Goal: Information Seeking & Learning: Learn about a topic

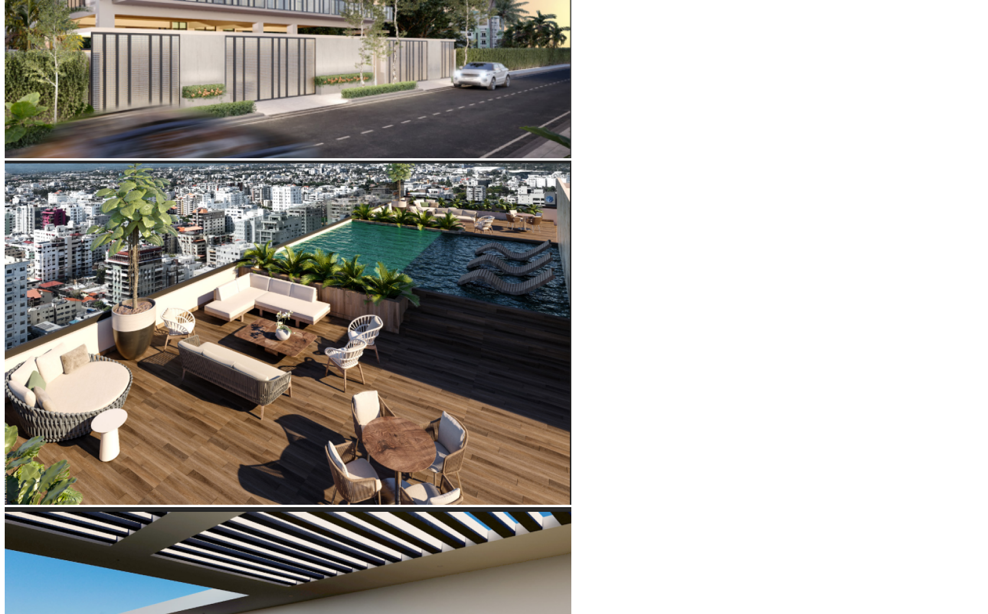
scroll to position [697, 0]
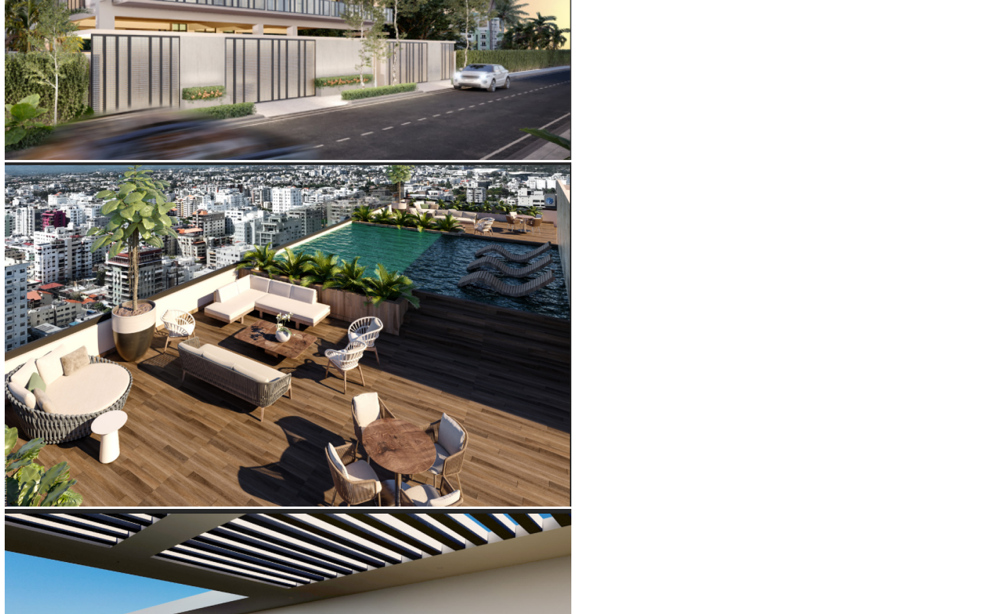
type input "19"
type input "18"
type input "17"
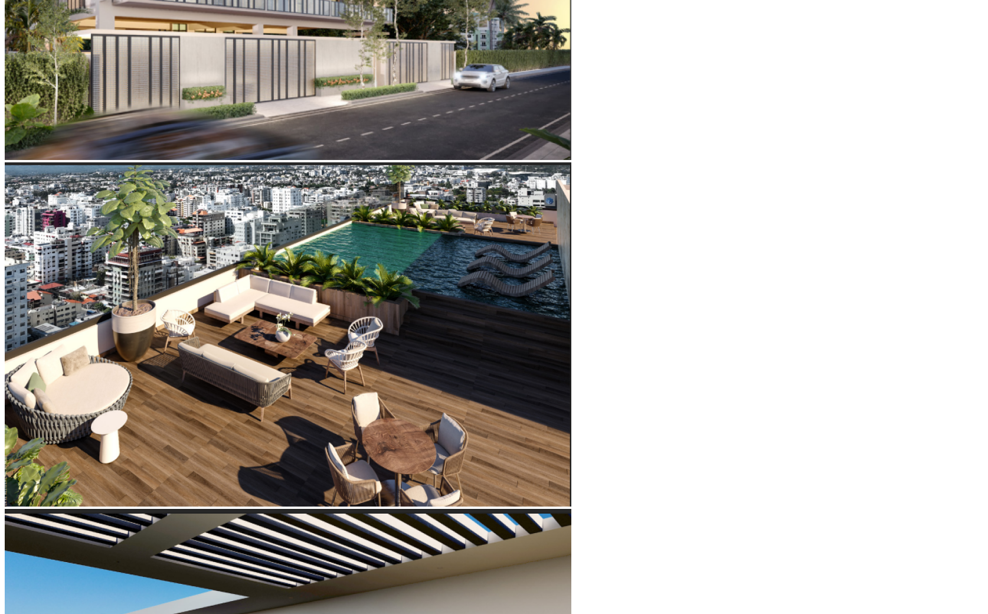
type input "17"
type input "16"
type input "14"
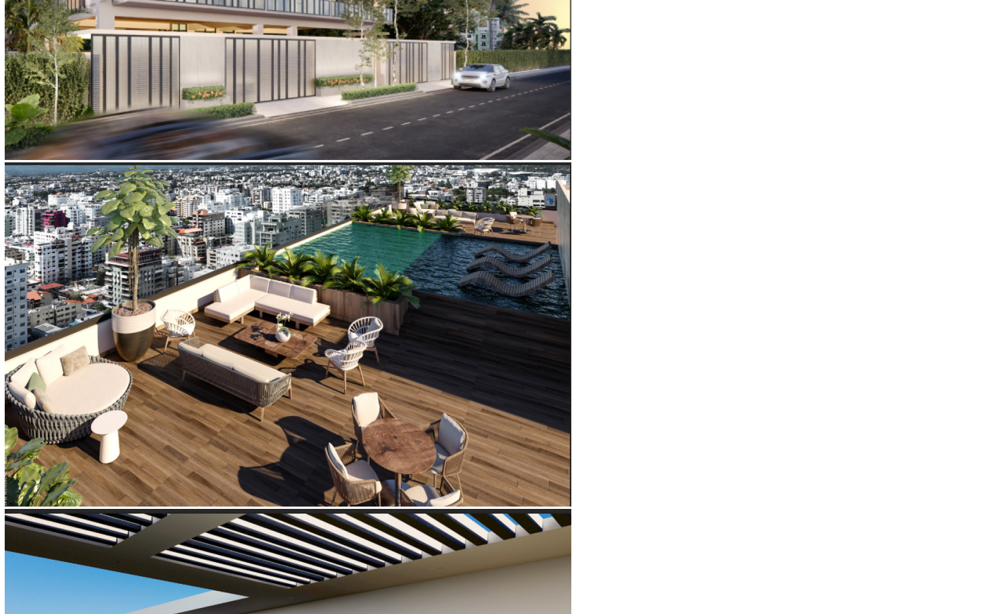
type input "13"
type input "12"
type input "11"
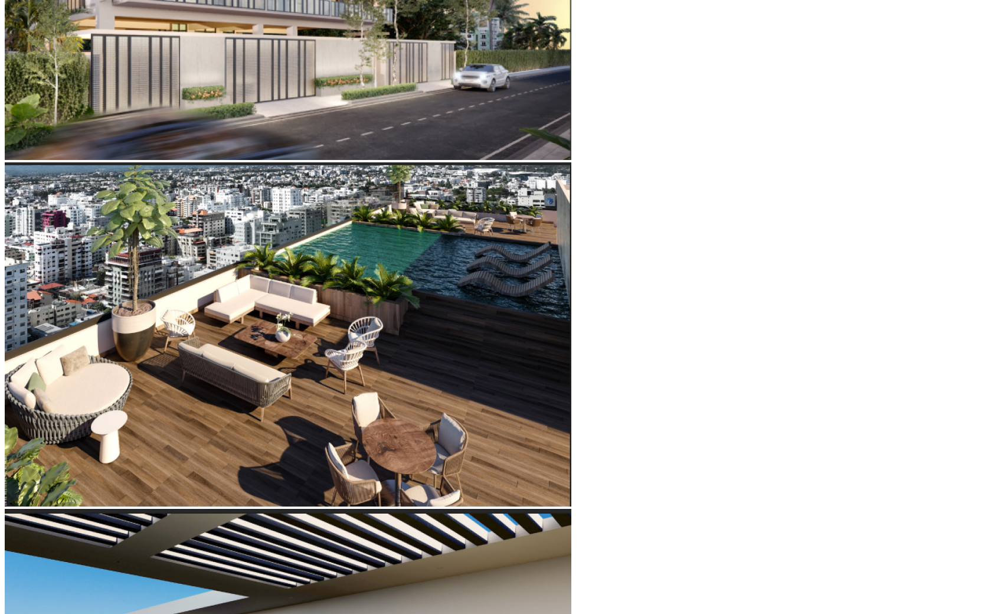
type input "11"
type input "10"
type input "9"
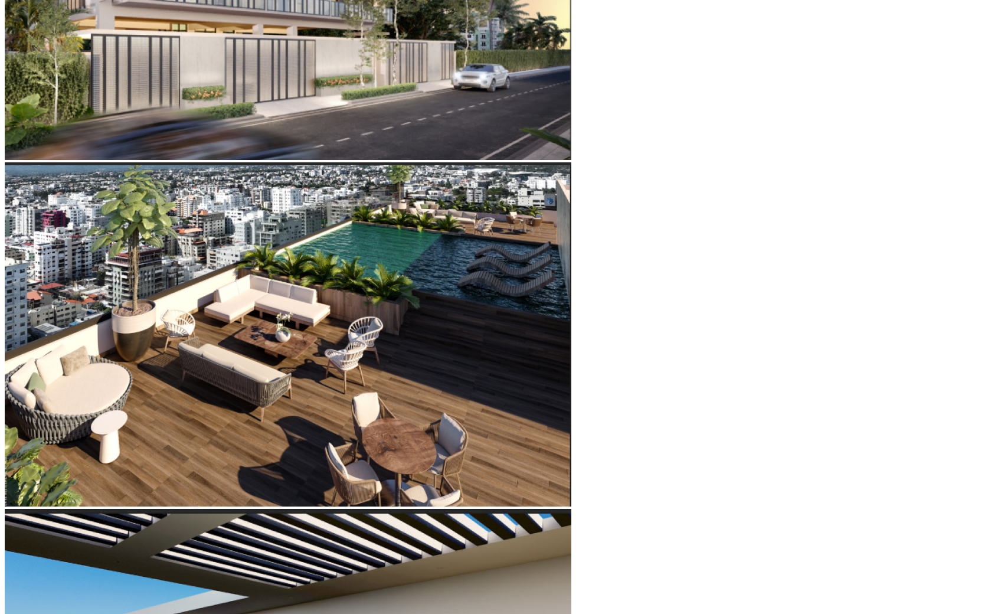
type input "8"
type input "7"
type input "5"
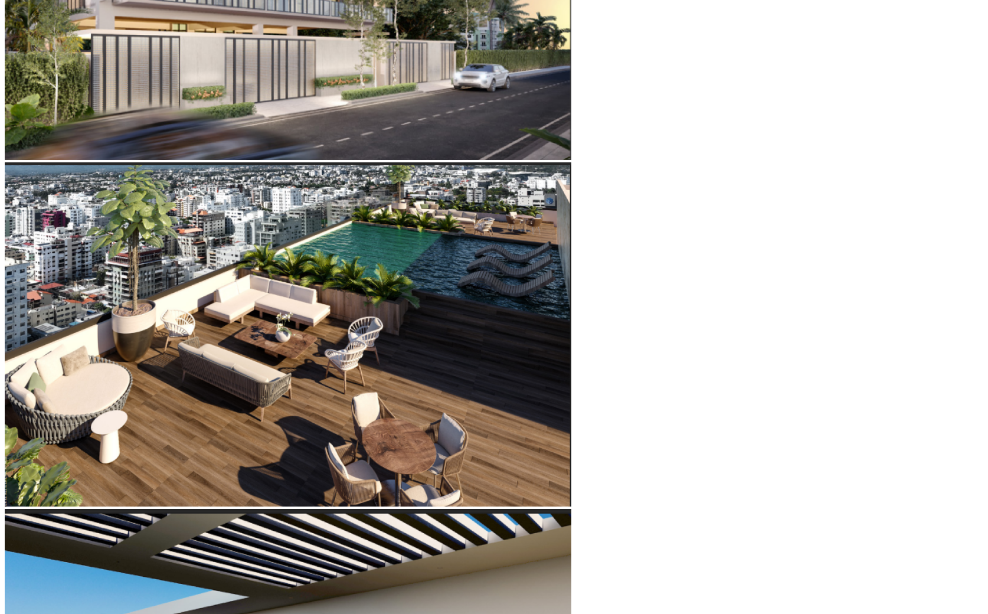
type input "5"
type input "4"
type input "3"
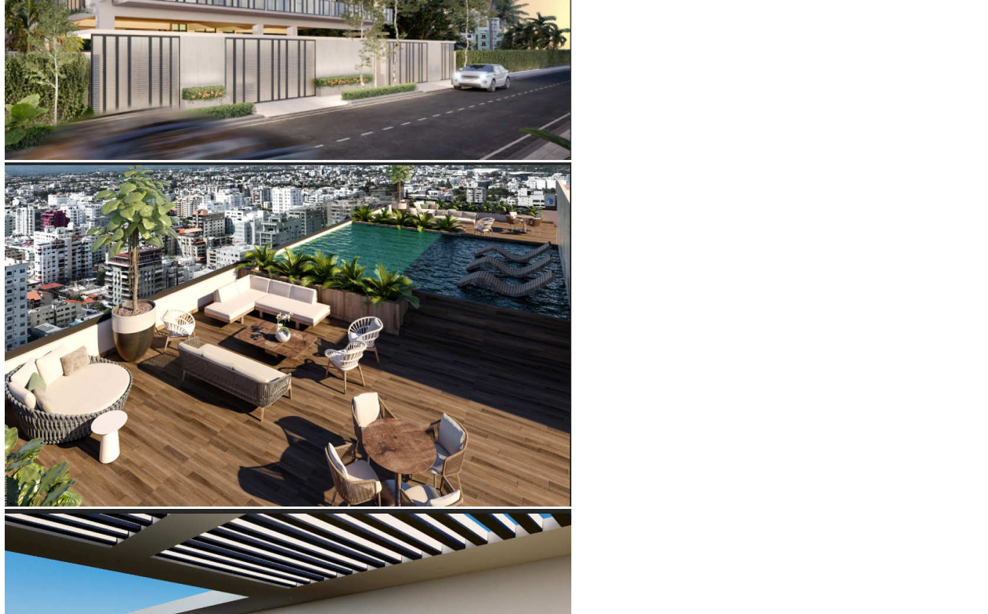
type input "2"
type input "1"
type input "2"
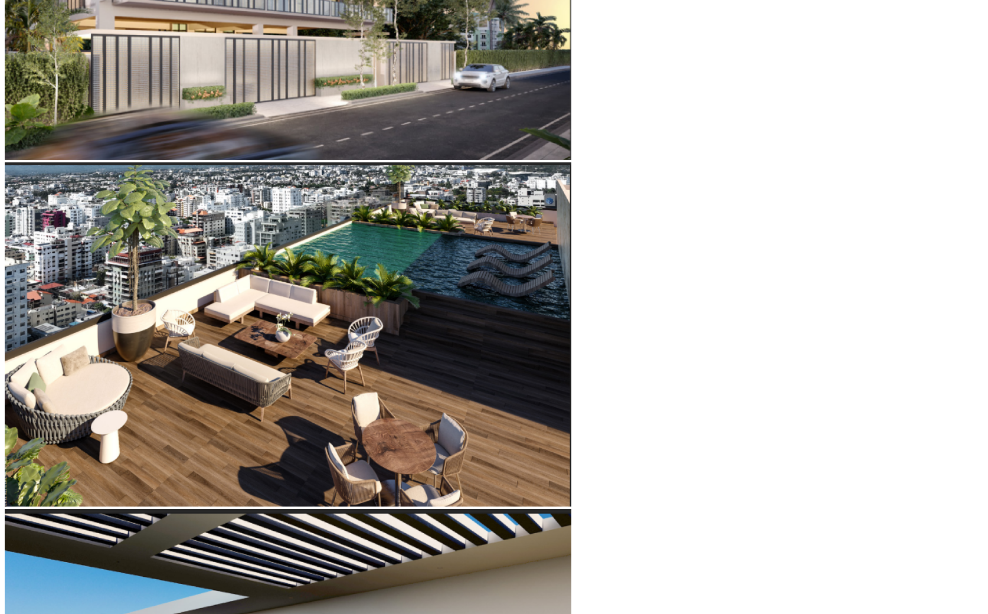
type input "2"
type input "4"
type input "5"
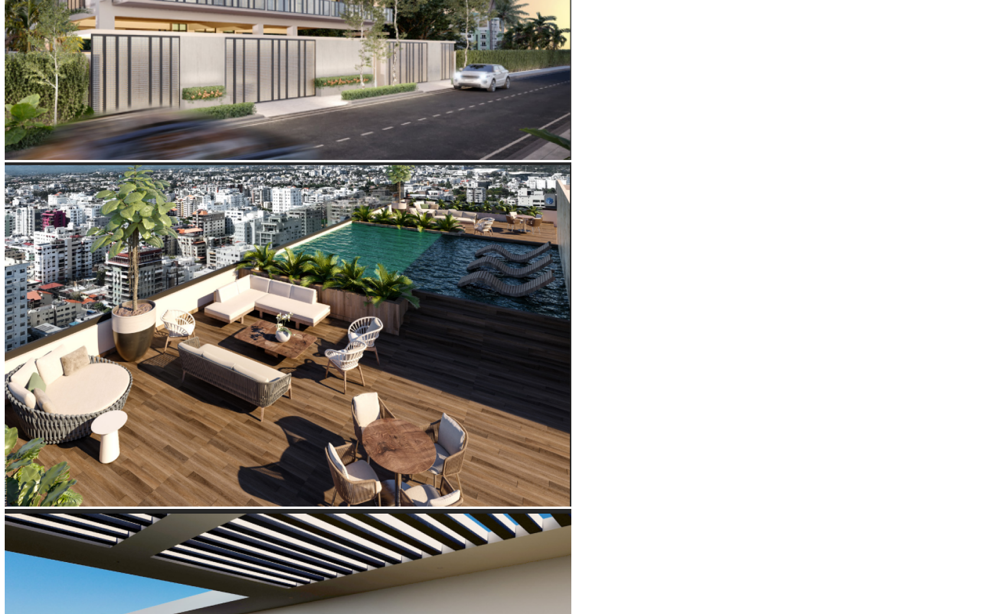
type input "6"
type input "7"
type input "9"
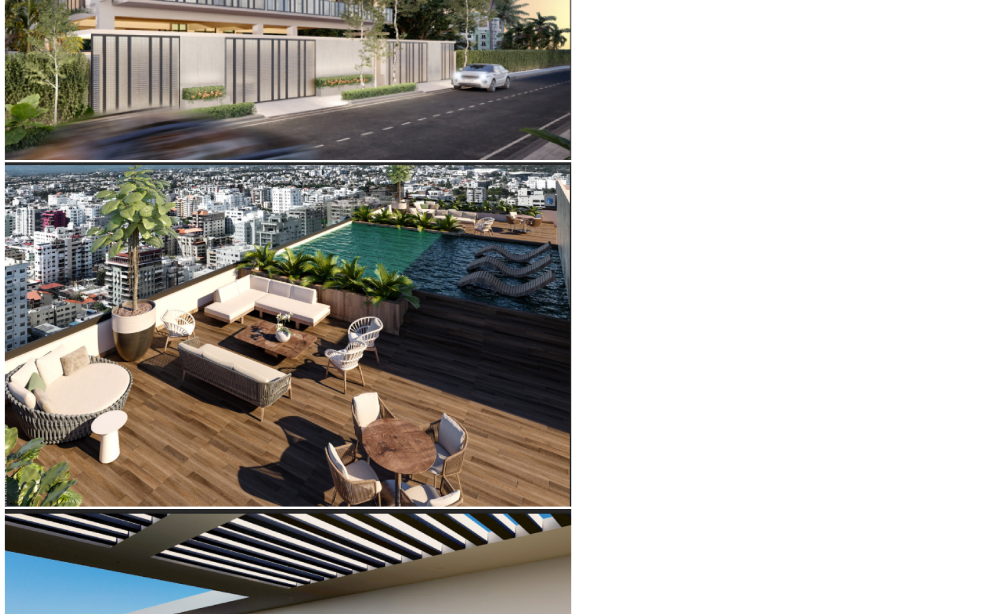
type input "9"
type input "10"
type input "11"
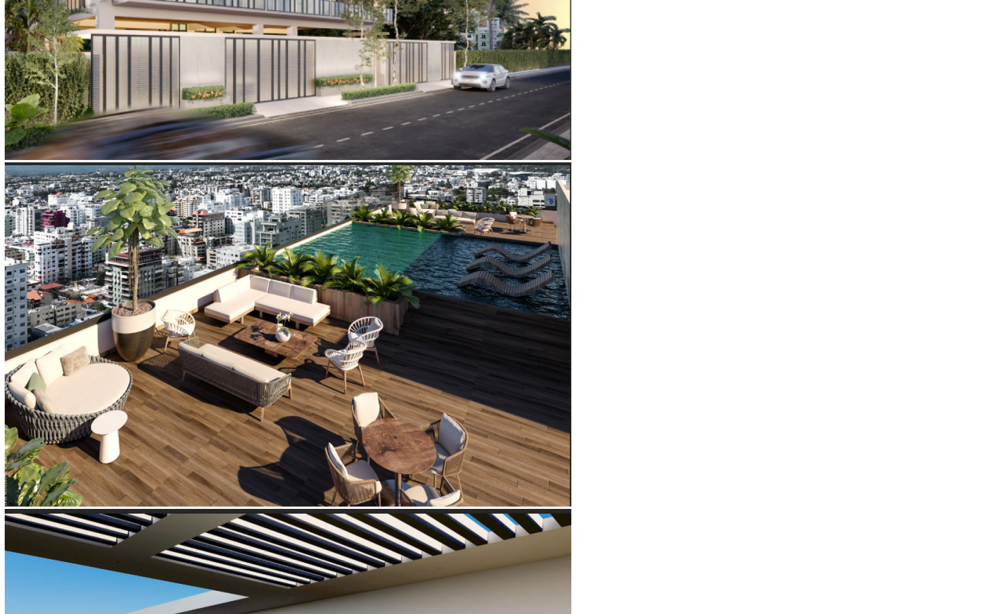
type input "12"
type input "13"
type input "14"
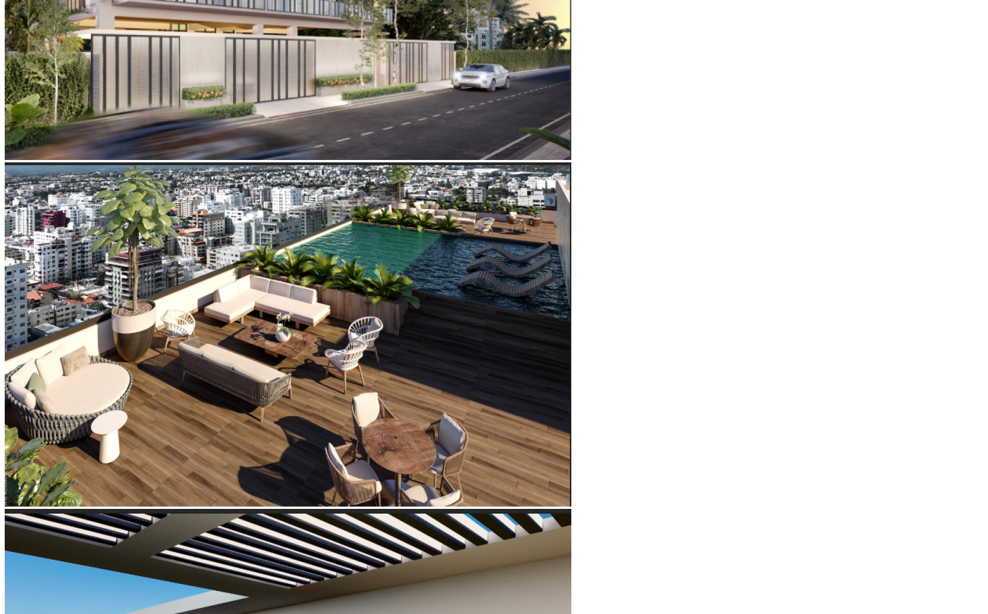
type input "14"
type input "15"
type input "16"
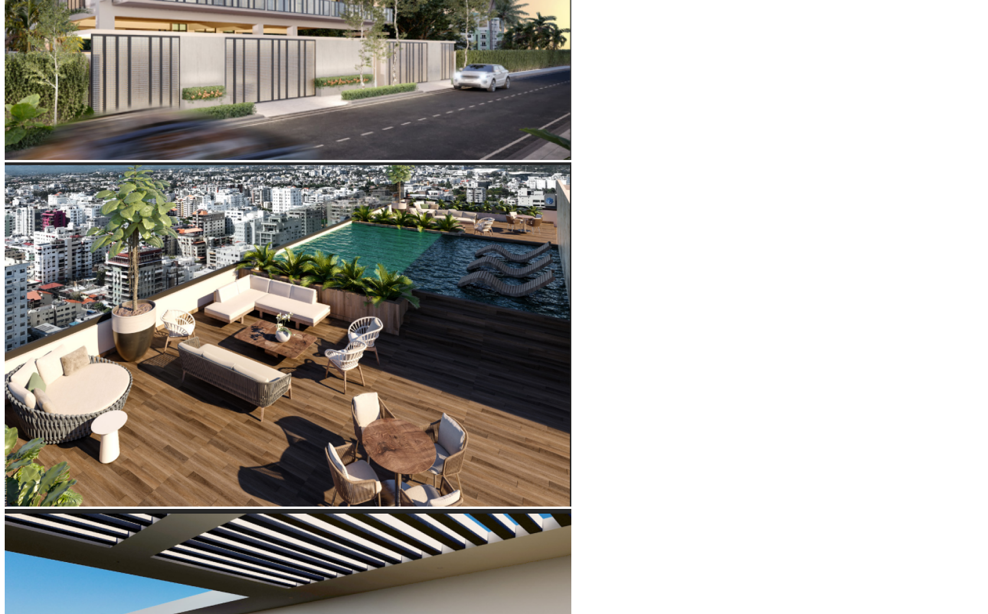
type input "17"
type input "18"
type input "19"
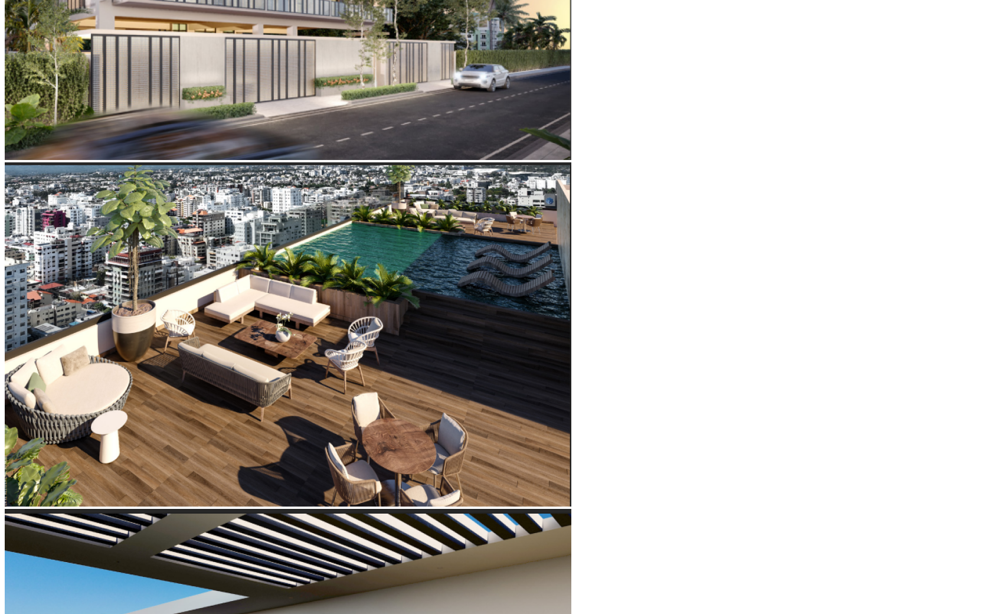
type input "19"
type input "20"
type input "22"
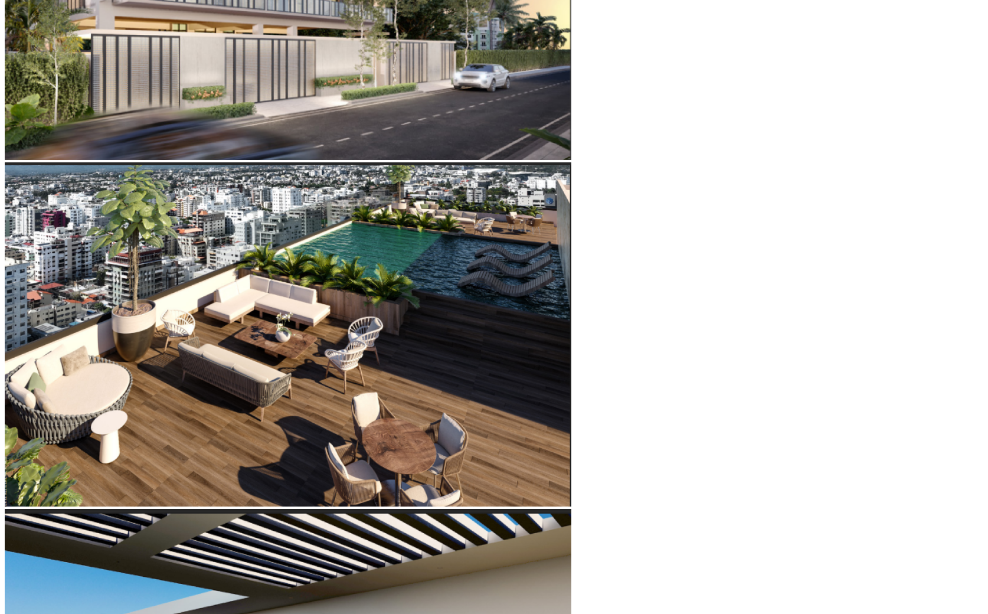
type input "23"
type input "24"
type input "25"
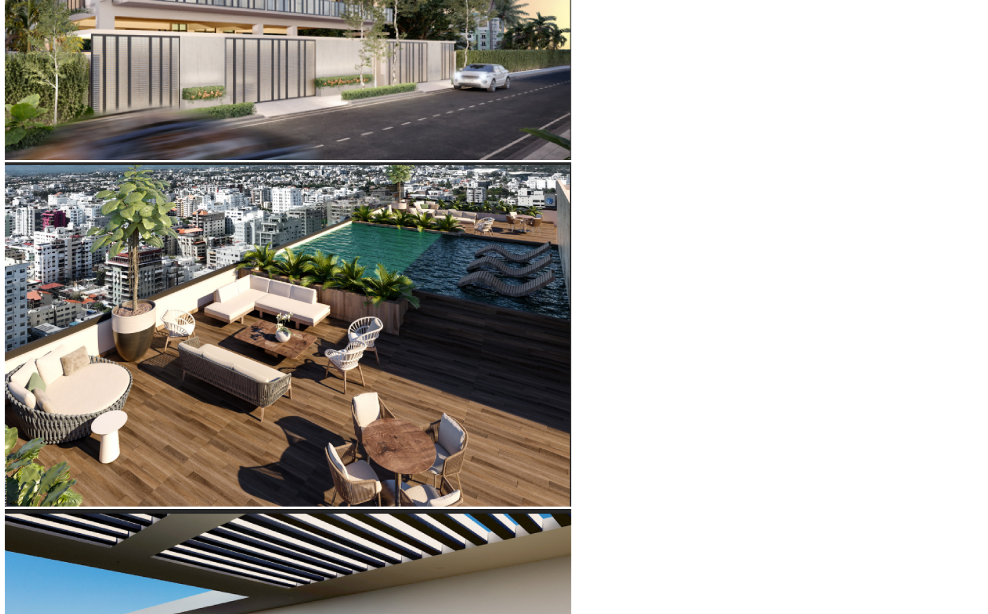
type input "25"
type input "26"
type input "27"
drag, startPoint x: 256, startPoint y: 341, endPoint x: 298, endPoint y: 346, distance: 42.2
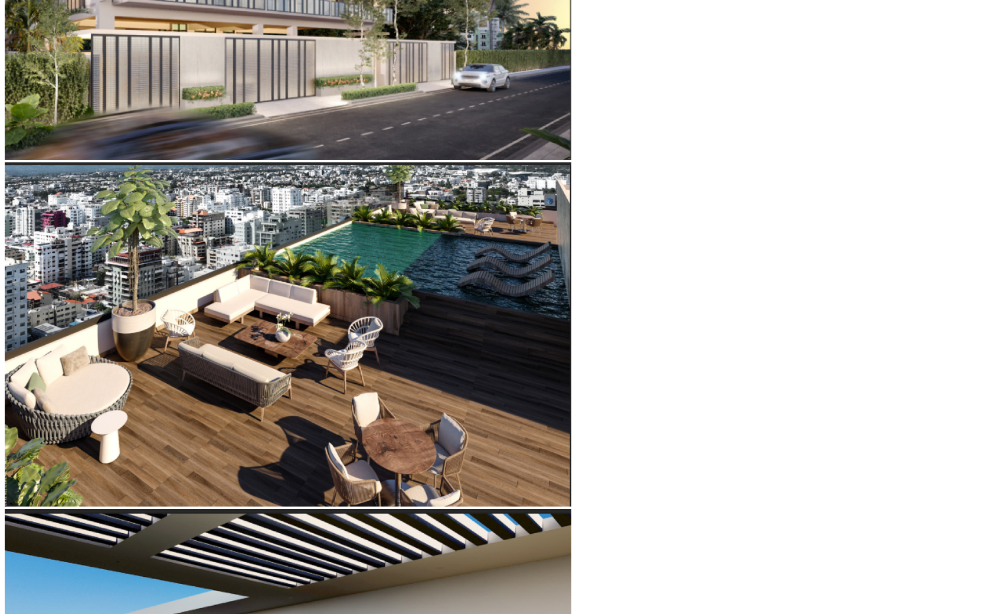
type input "27"
type input "26"
type input "25"
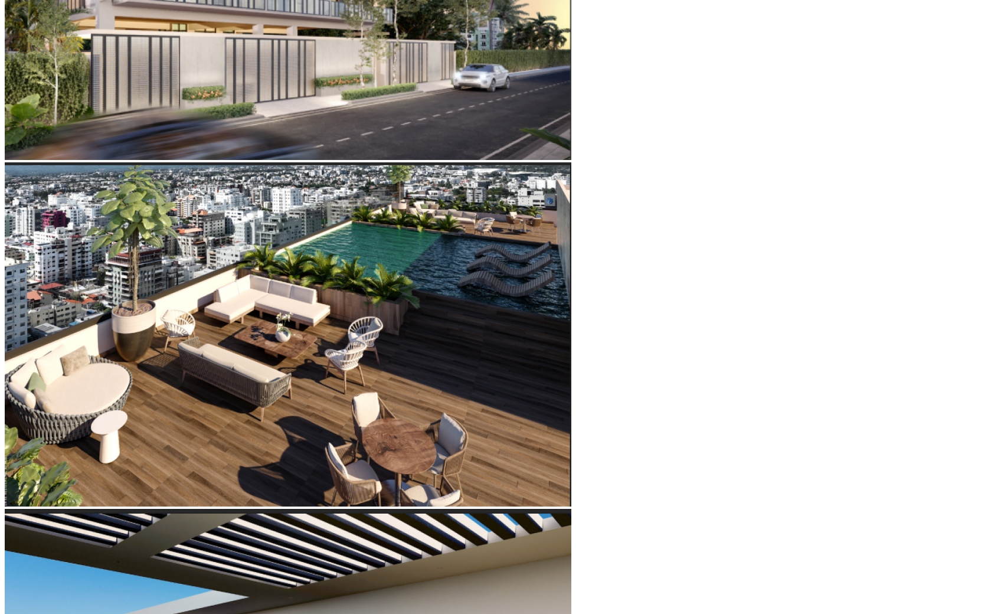
type input "25"
type input "24"
type input "23"
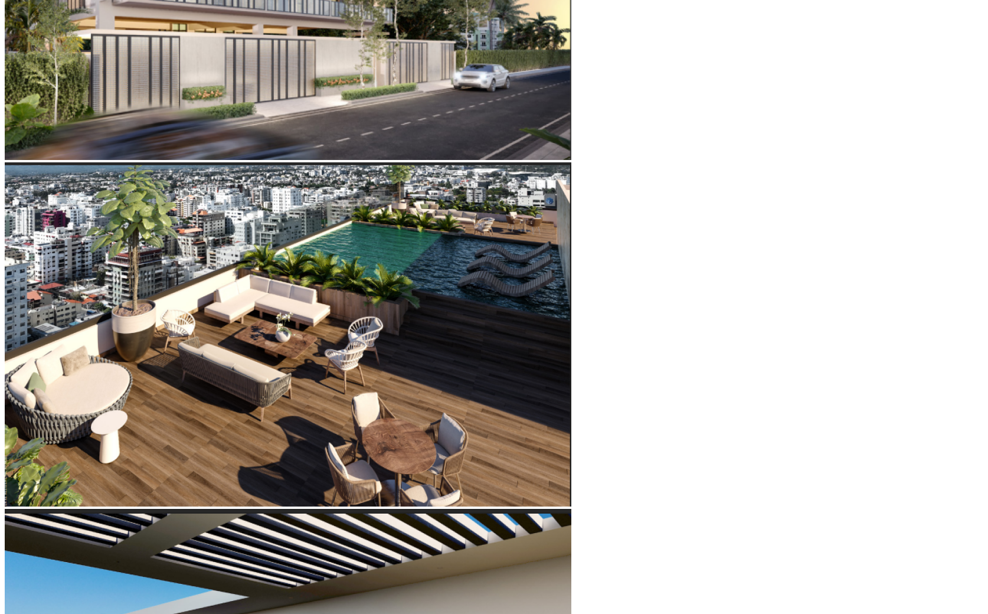
type input "22"
type input "21"
type input "19"
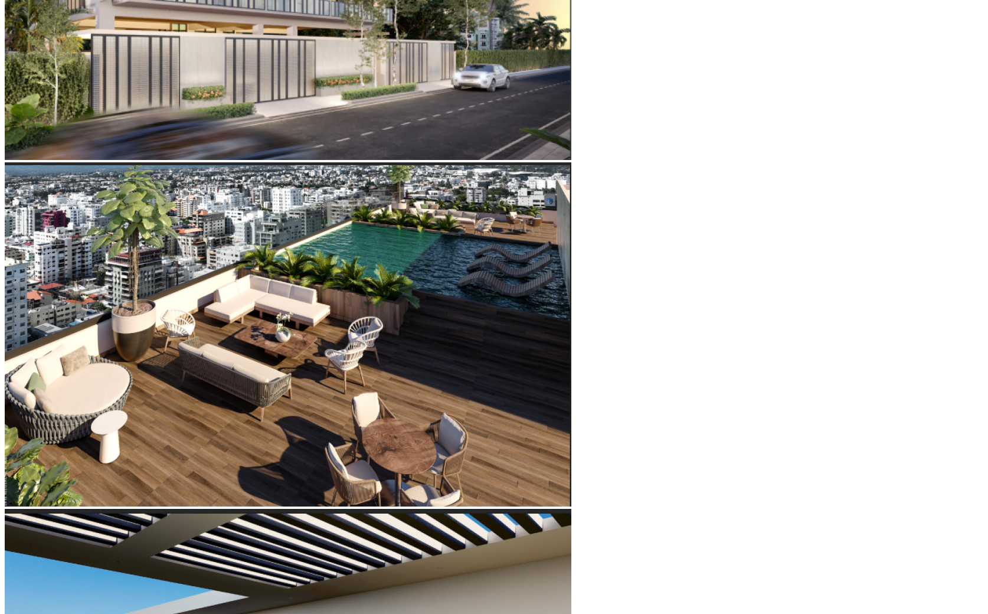
type input "19"
type input "18"
type input "17"
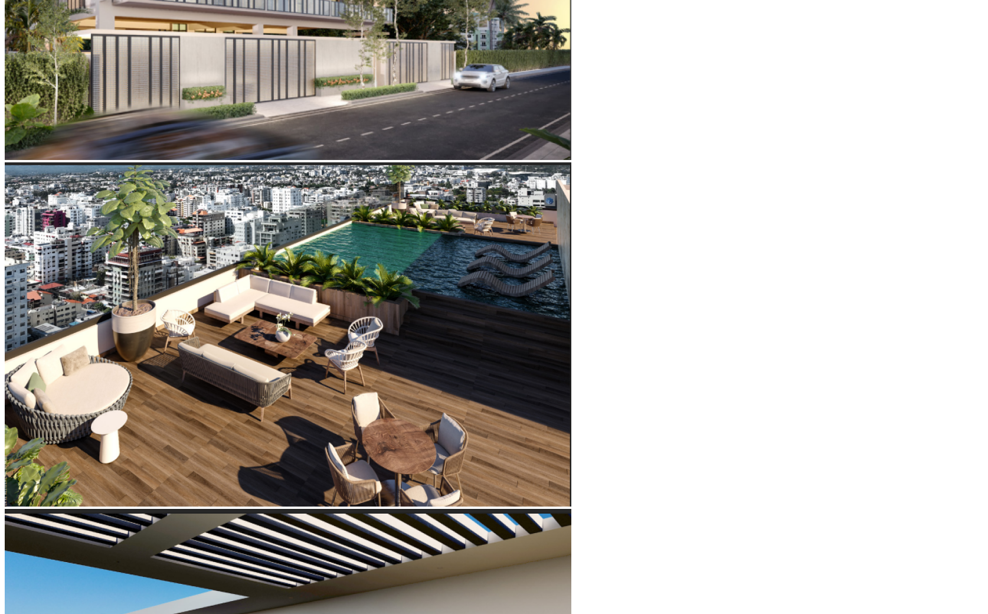
type input "16"
type input "15"
type input "14"
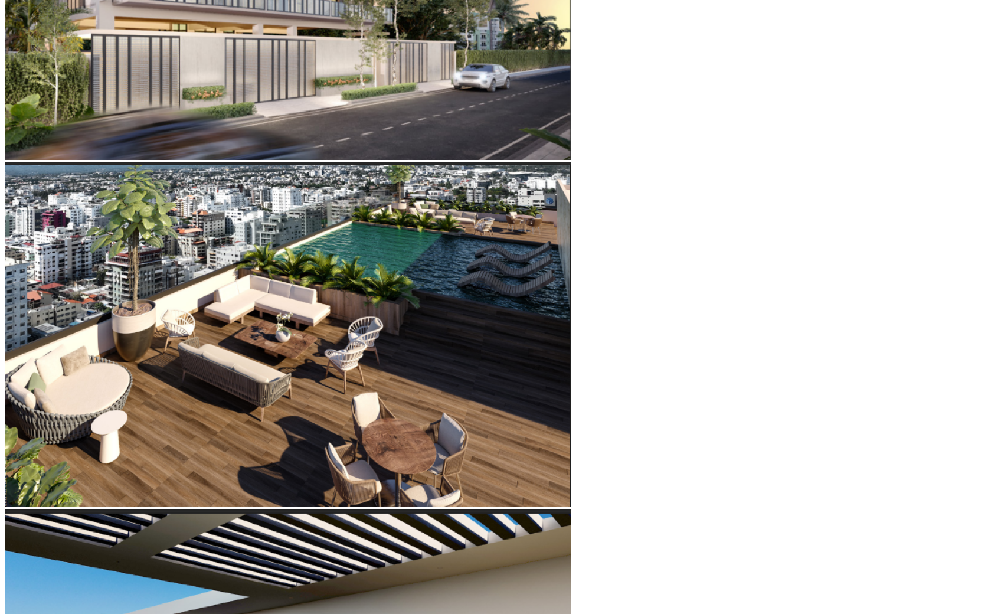
type input "14"
type input "13"
type input "12"
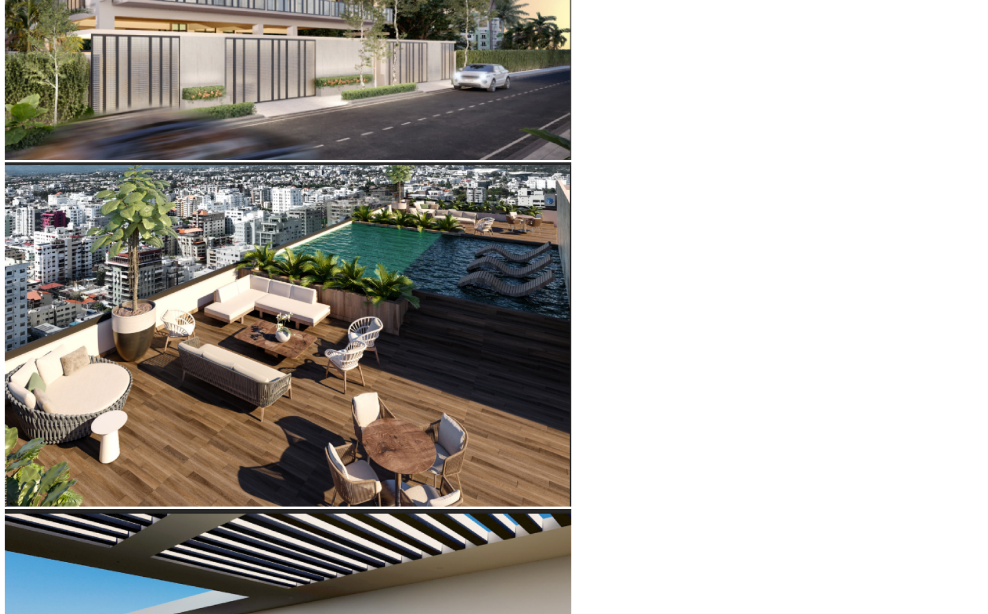
type input "11"
type input "12"
type input "13"
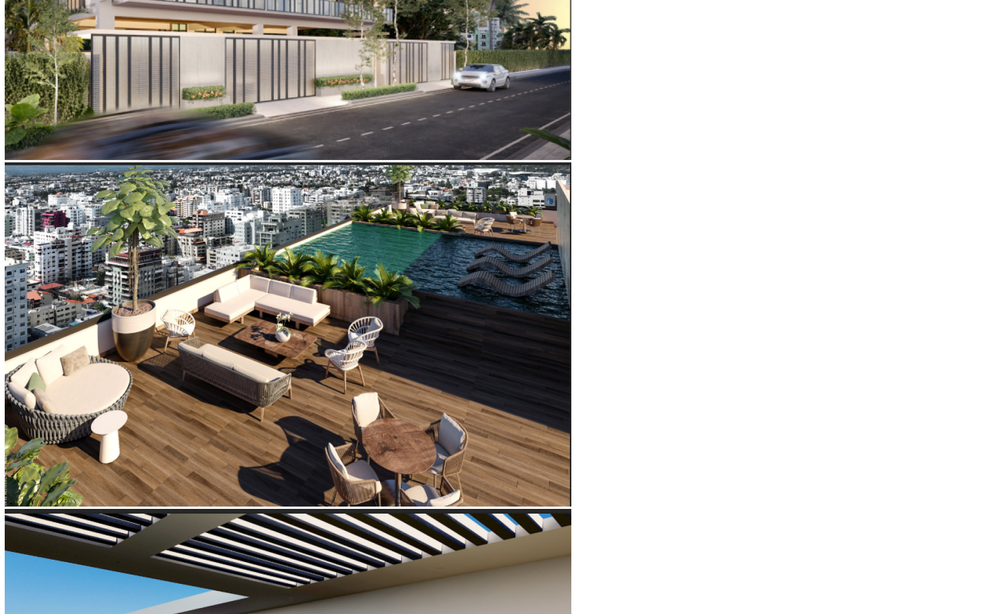
type input "13"
type input "14"
type input "15"
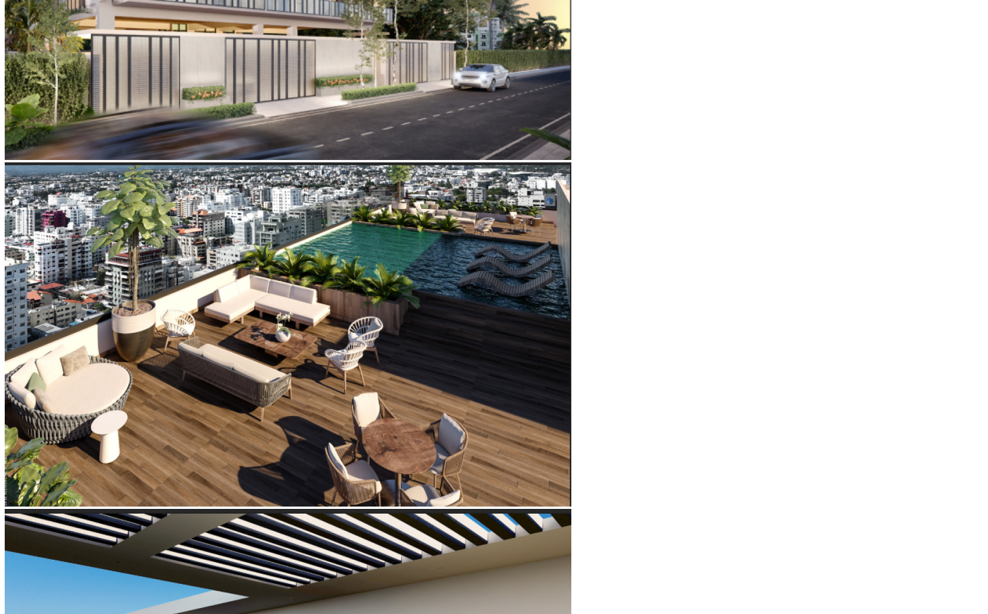
type input "16"
type input "17"
type input "16"
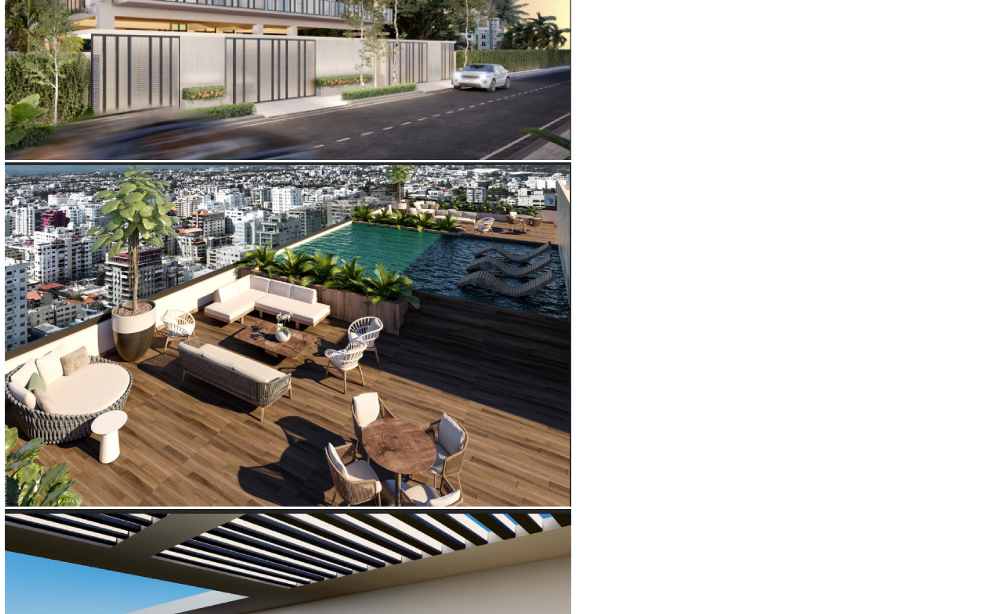
type input "16"
type input "15"
type input "14"
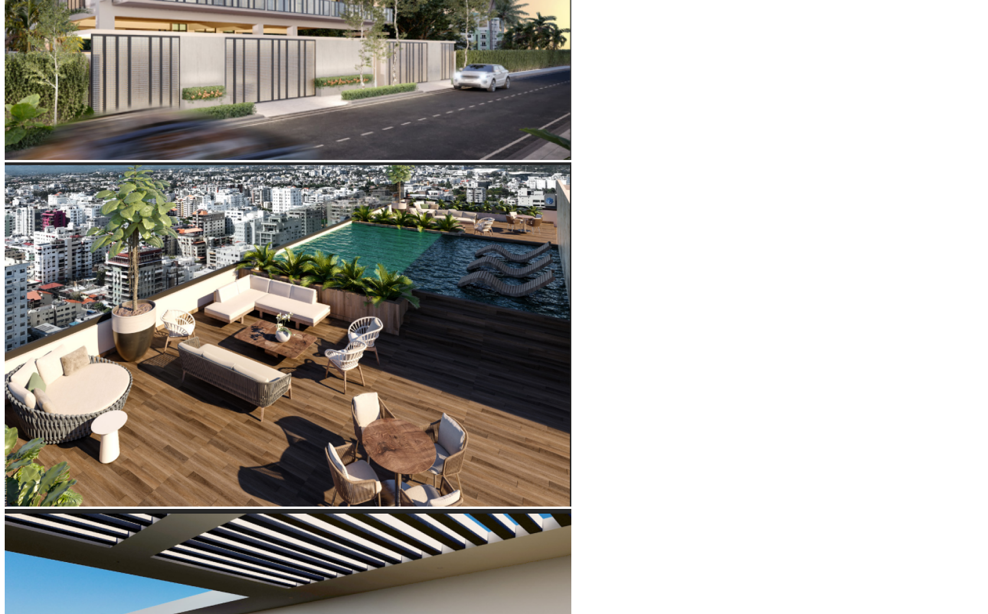
type input "12"
type input "11"
type input "9"
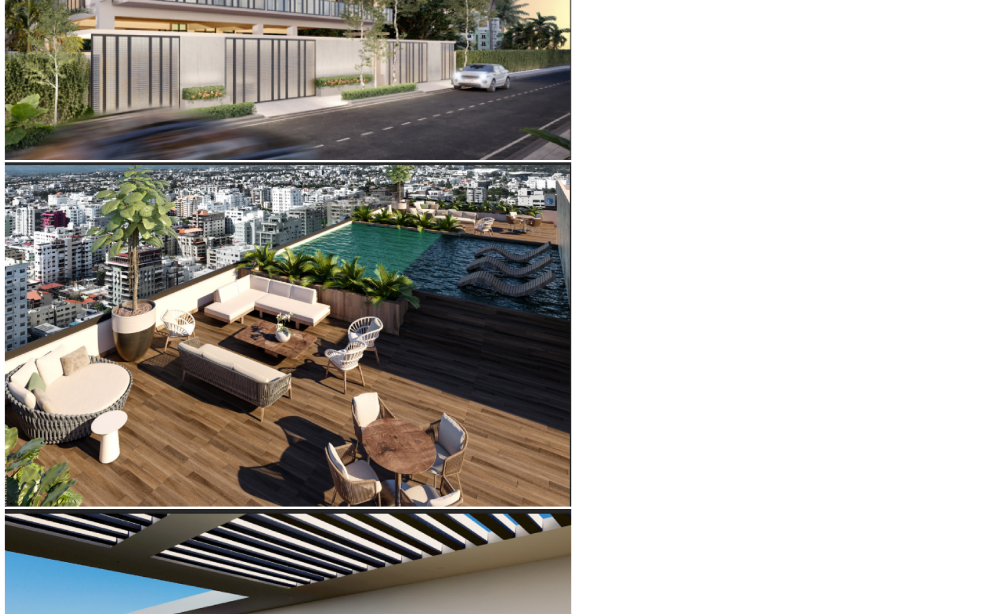
type input "9"
type input "8"
type input "7"
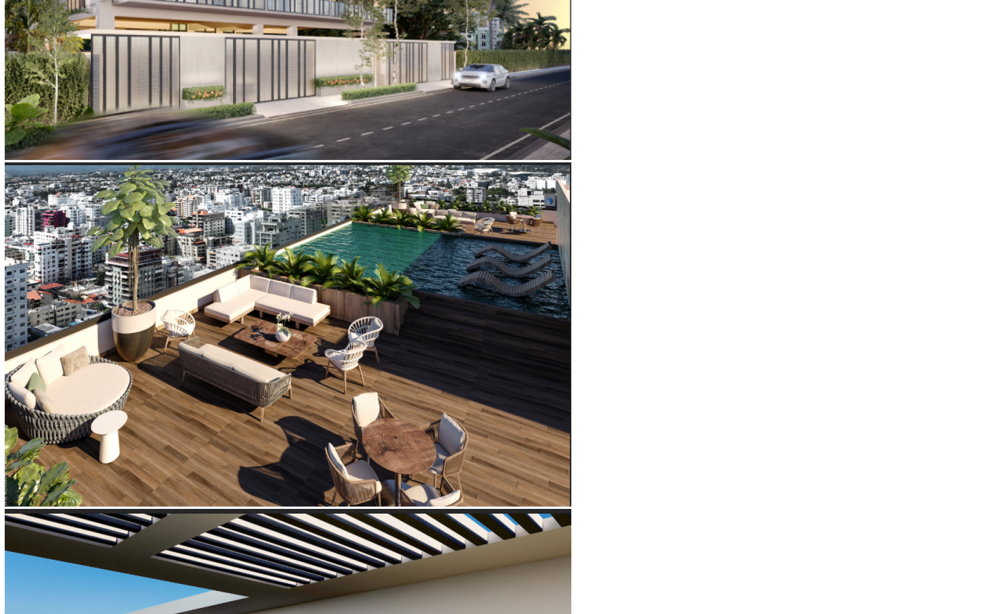
type input "6"
type input "5"
type input "4"
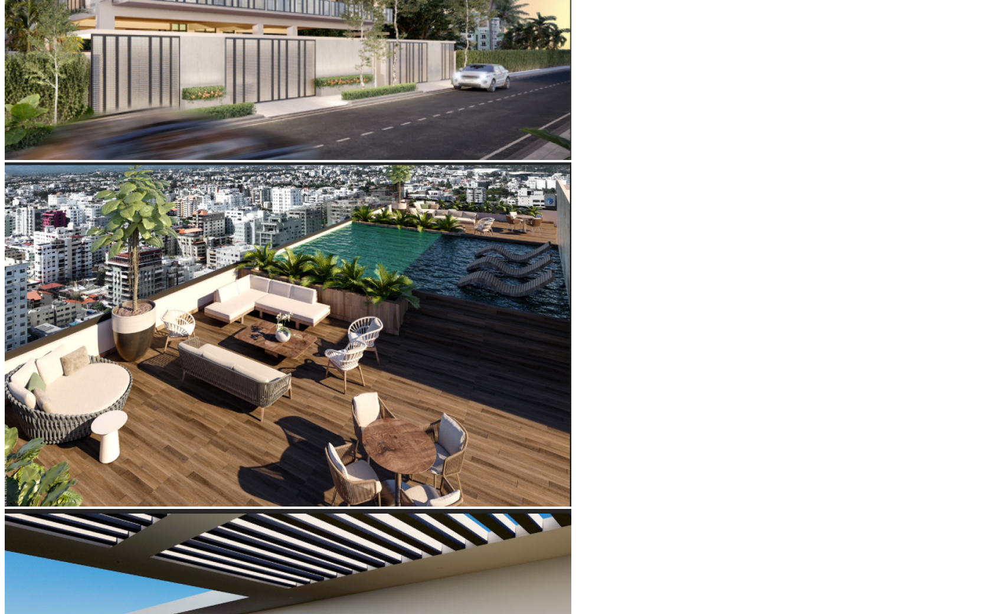
type input "4"
type input "5"
type input "6"
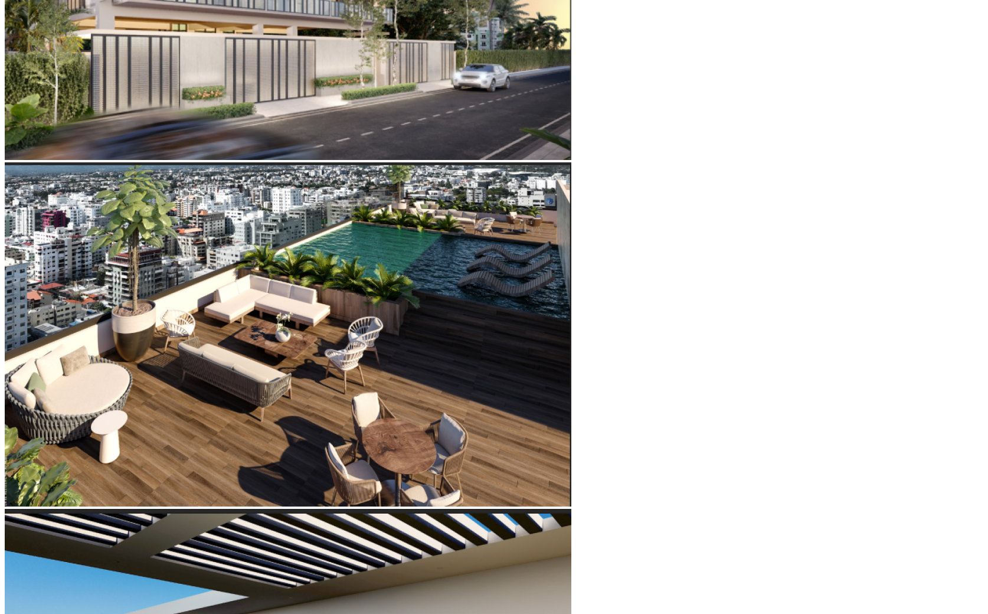
type input "7"
type input "8"
type input "9"
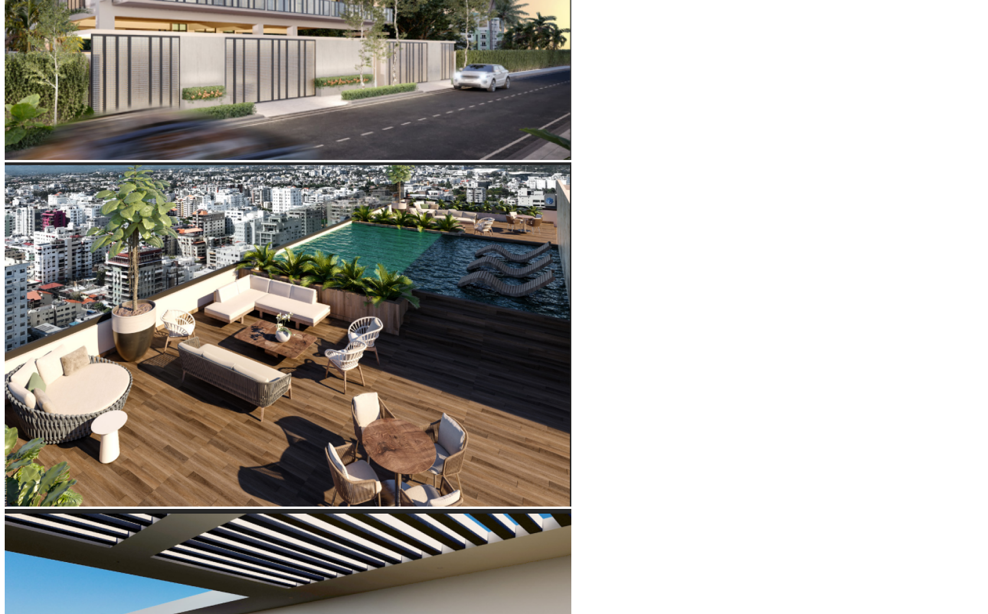
type input "9"
type input "10"
type input "11"
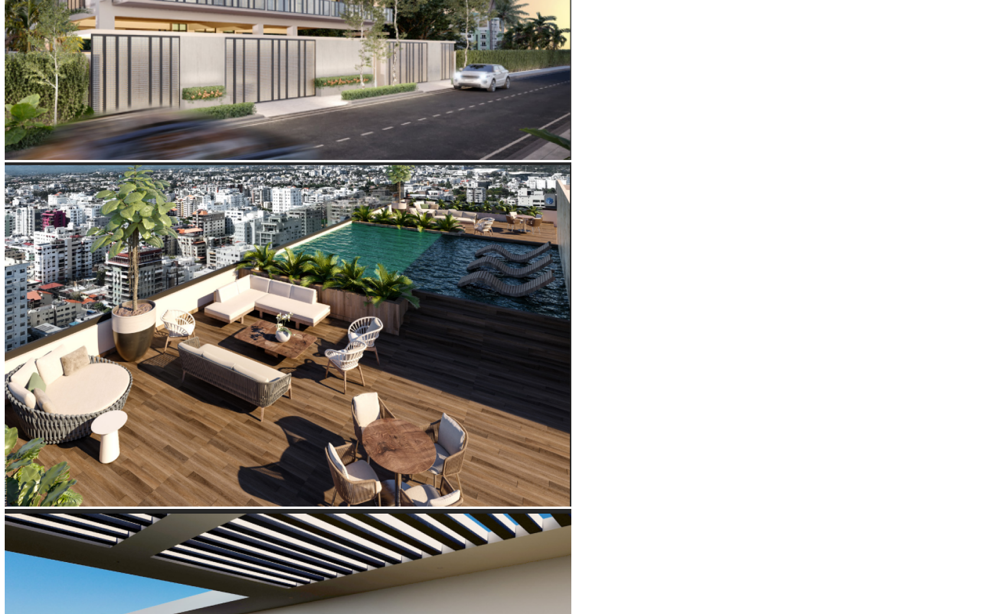
type input "12"
type input "13"
type input "14"
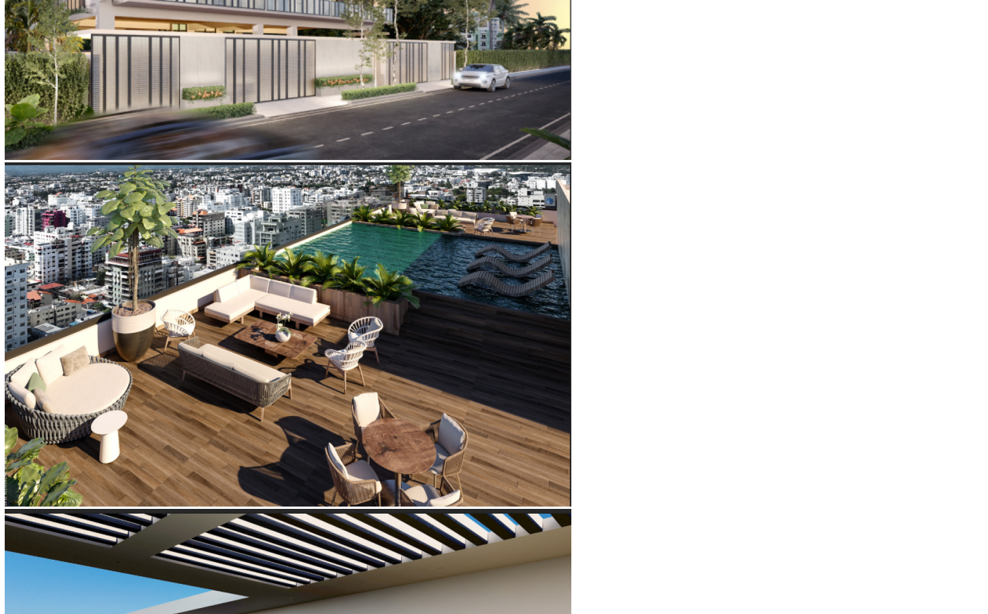
type input "14"
type input "15"
type input "16"
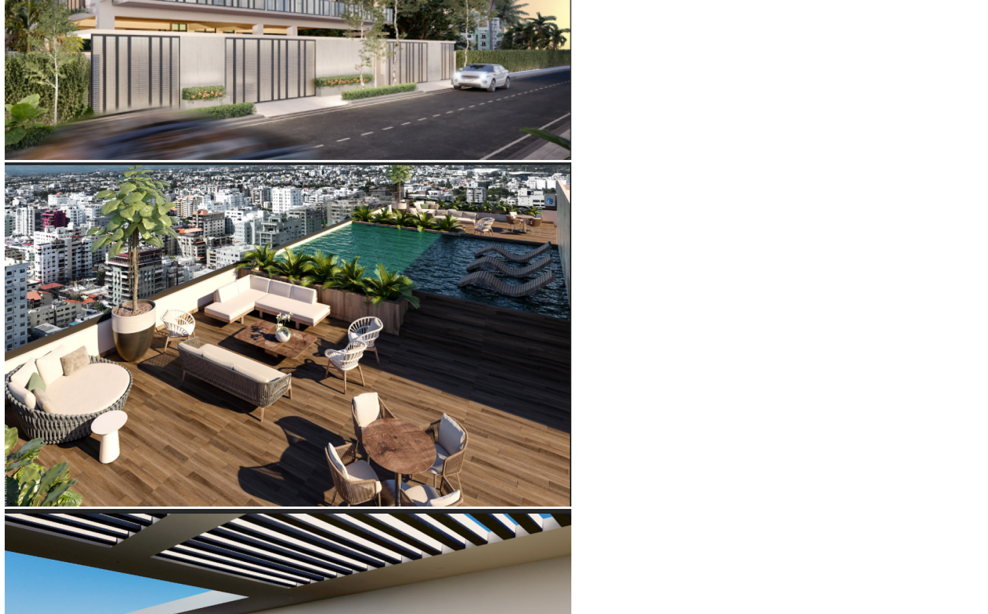
type input "17"
type input "18"
type input "19"
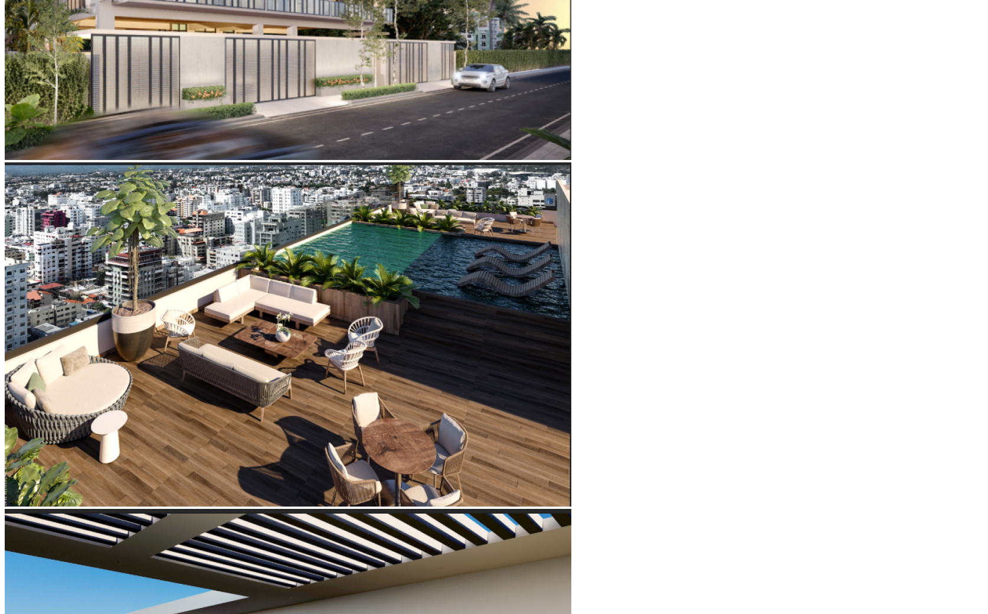
type input "19"
type input "20"
drag, startPoint x: 299, startPoint y: 342, endPoint x: 260, endPoint y: 343, distance: 39.0
type input "20"
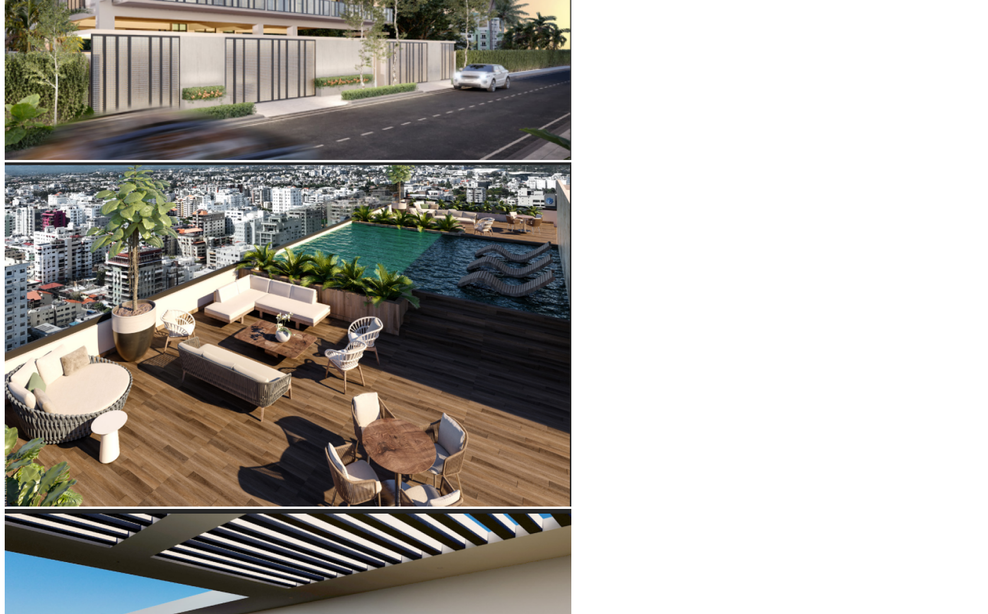
type input "13"
type input "14"
type input "15"
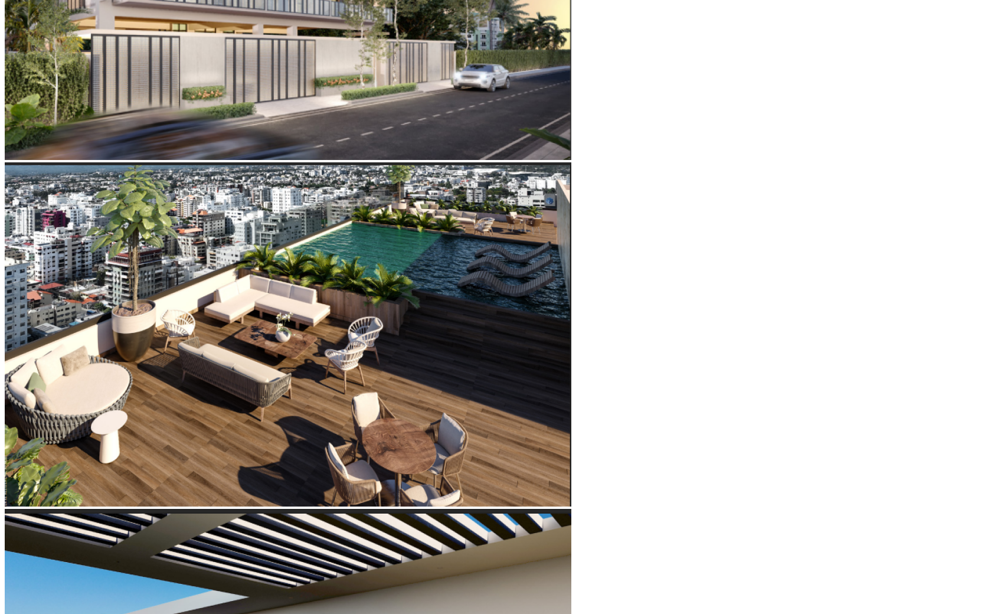
type input "15"
type input "16"
type input "18"
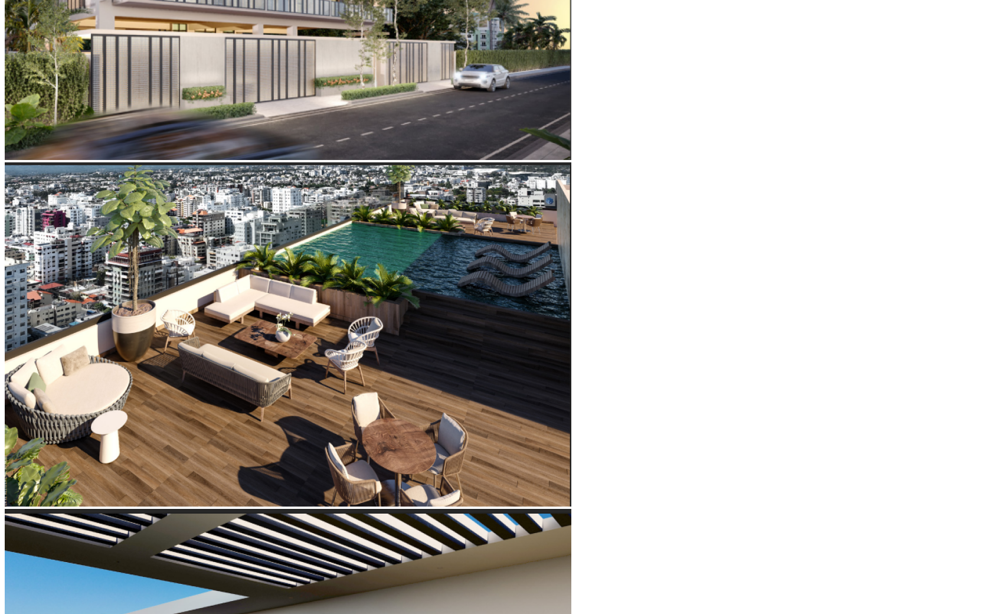
type input "19"
type input "20"
type input "22"
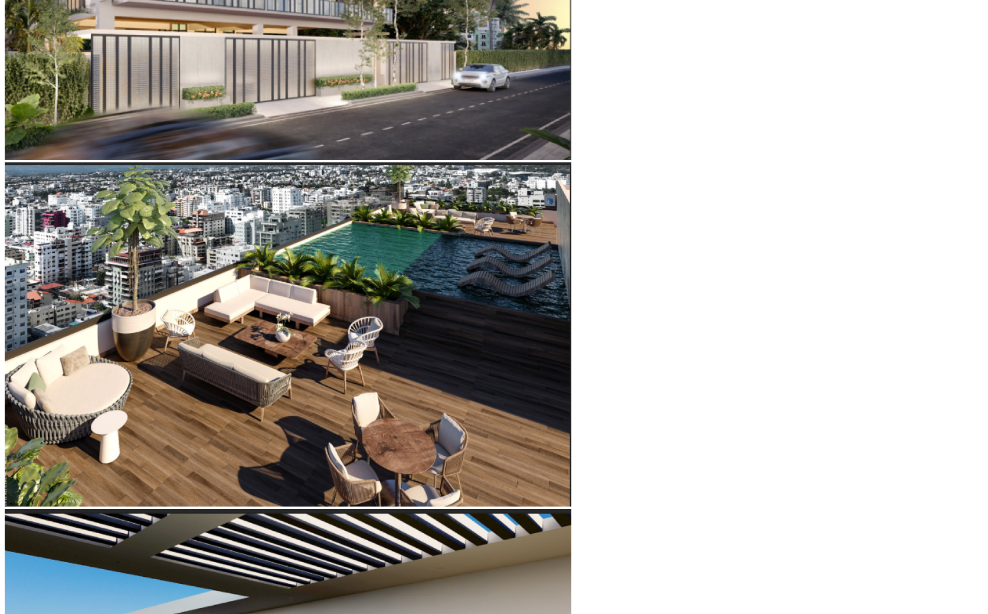
type input "22"
type input "23"
type input "24"
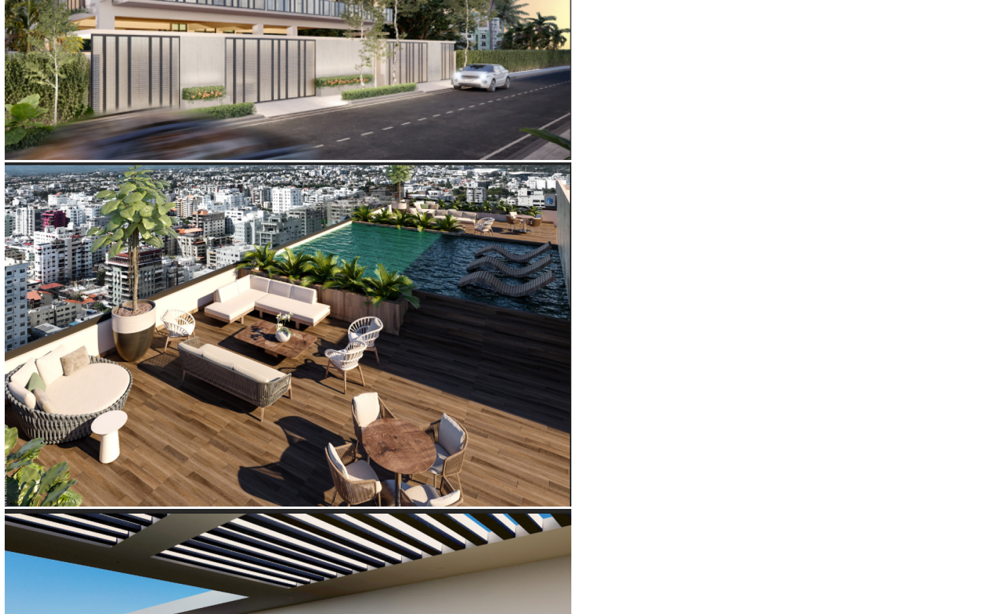
type input "25"
type input "26"
drag, startPoint x: 185, startPoint y: 273, endPoint x: 232, endPoint y: 283, distance: 48.3
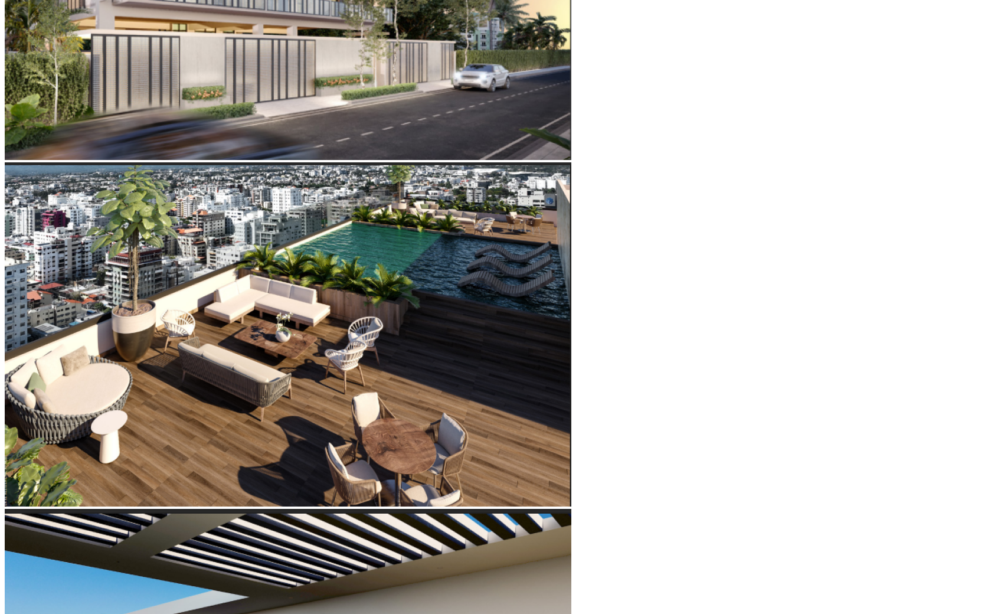
drag, startPoint x: 257, startPoint y: 212, endPoint x: 303, endPoint y: 211, distance: 46.1
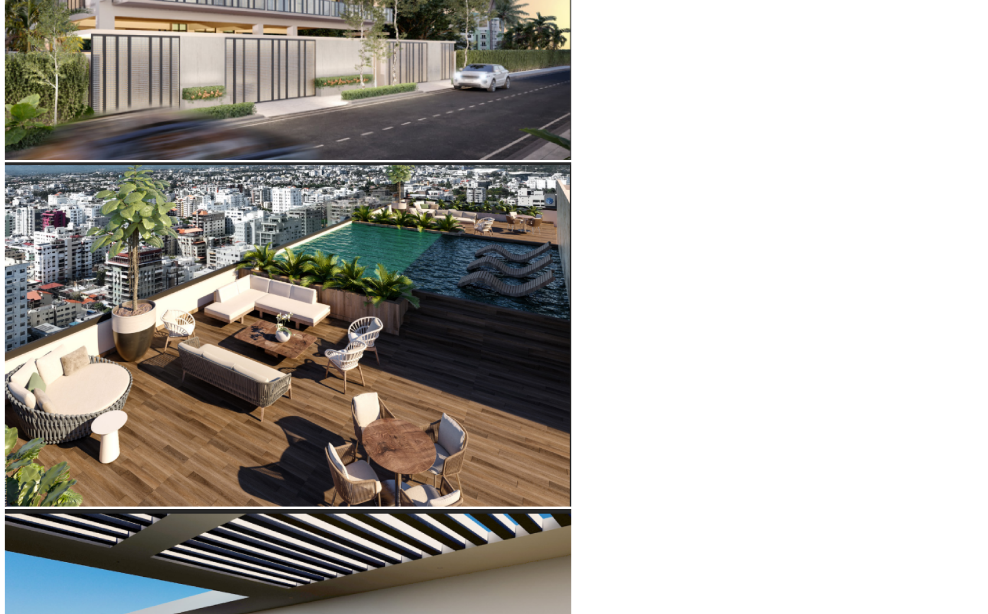
drag, startPoint x: 260, startPoint y: 206, endPoint x: 235, endPoint y: 201, distance: 26.0
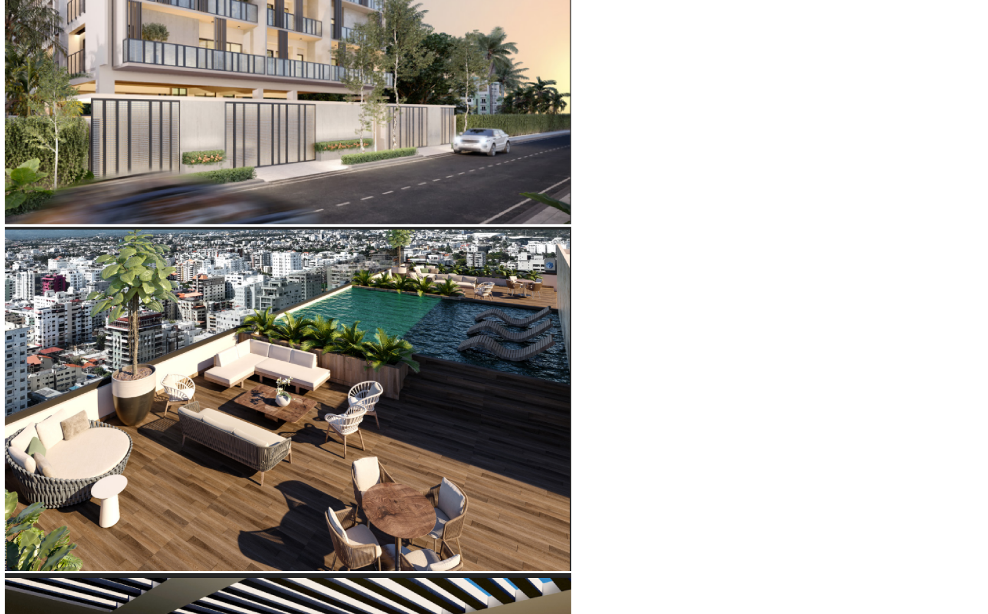
scroll to position [630, 0]
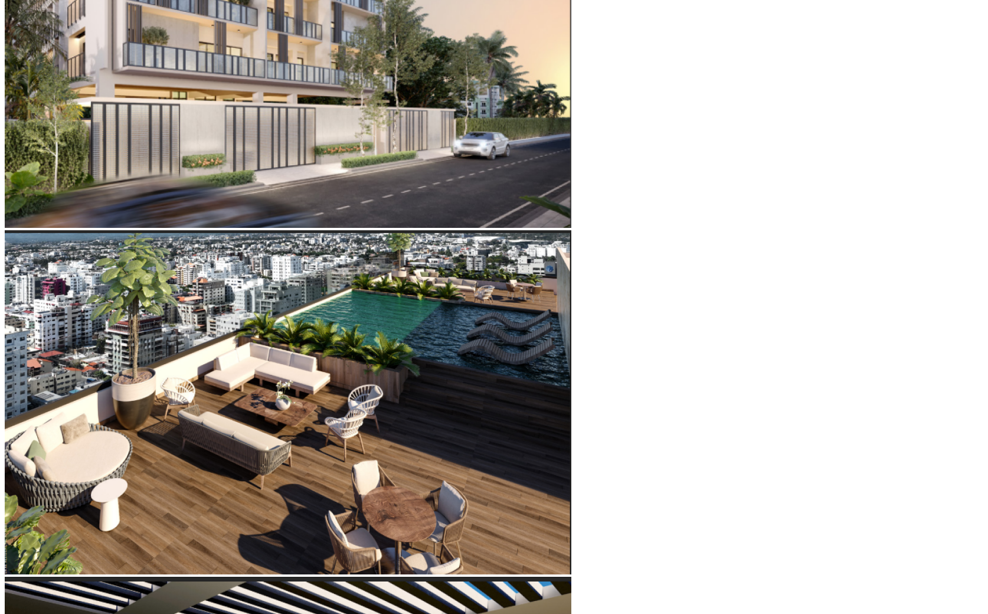
drag, startPoint x: 232, startPoint y: 341, endPoint x: 266, endPoint y: 333, distance: 35.1
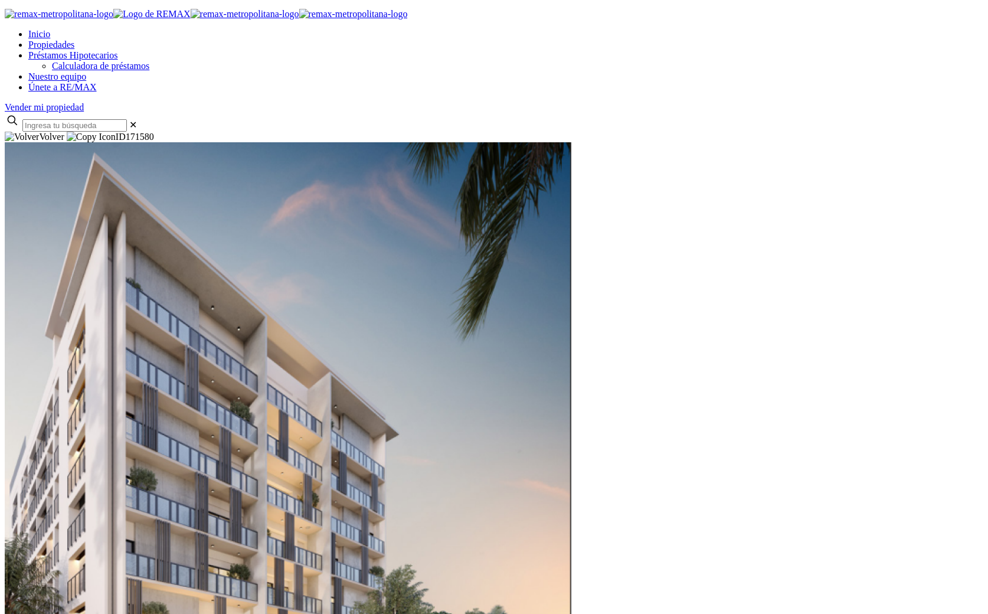
scroll to position [54, 0]
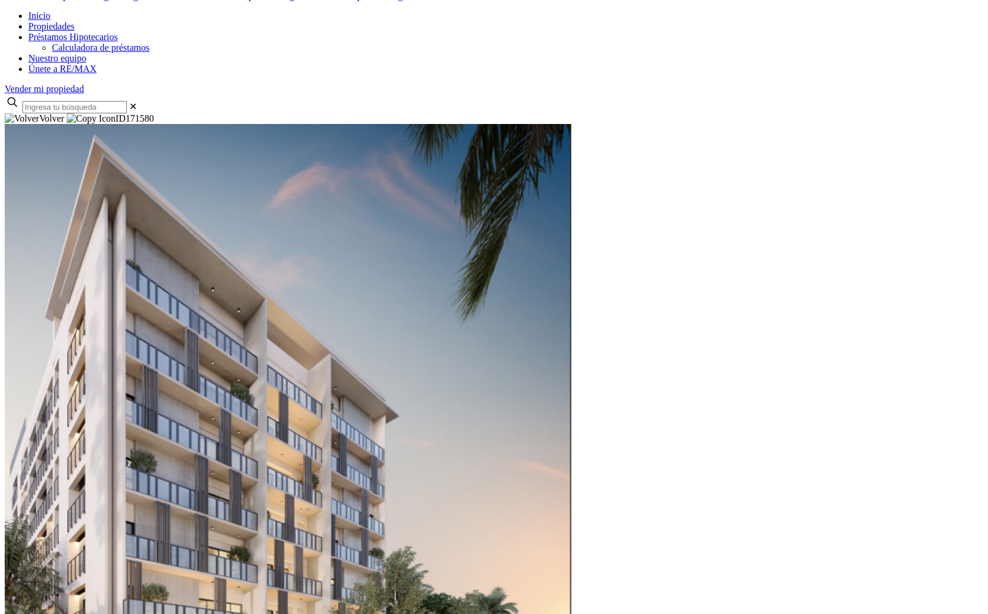
scroll to position [14, 0]
click at [431, 320] on img at bounding box center [288, 454] width 566 height 660
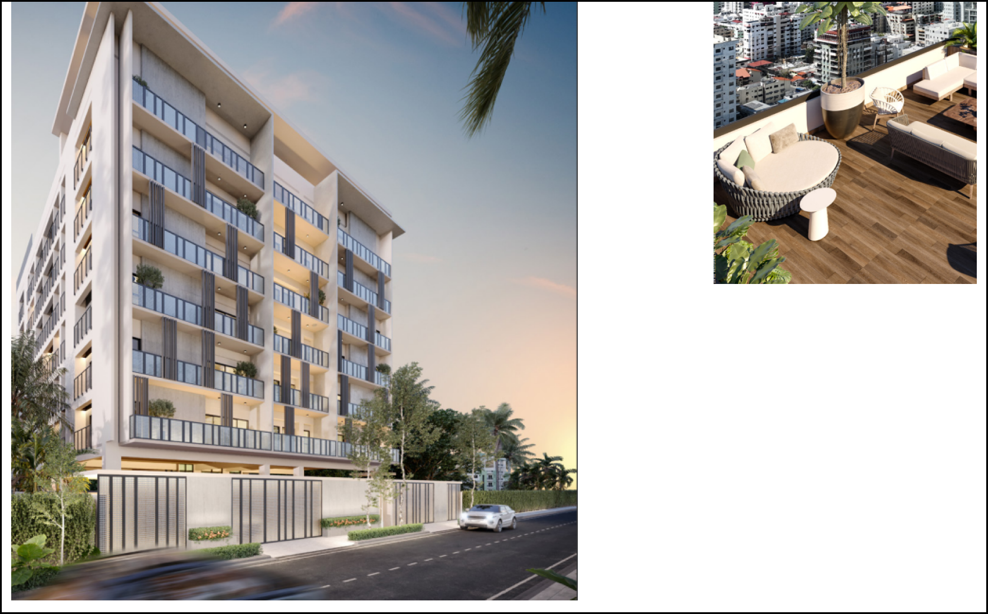
click at [823, 602] on div "Next slide" at bounding box center [493, 602] width 965 height 0
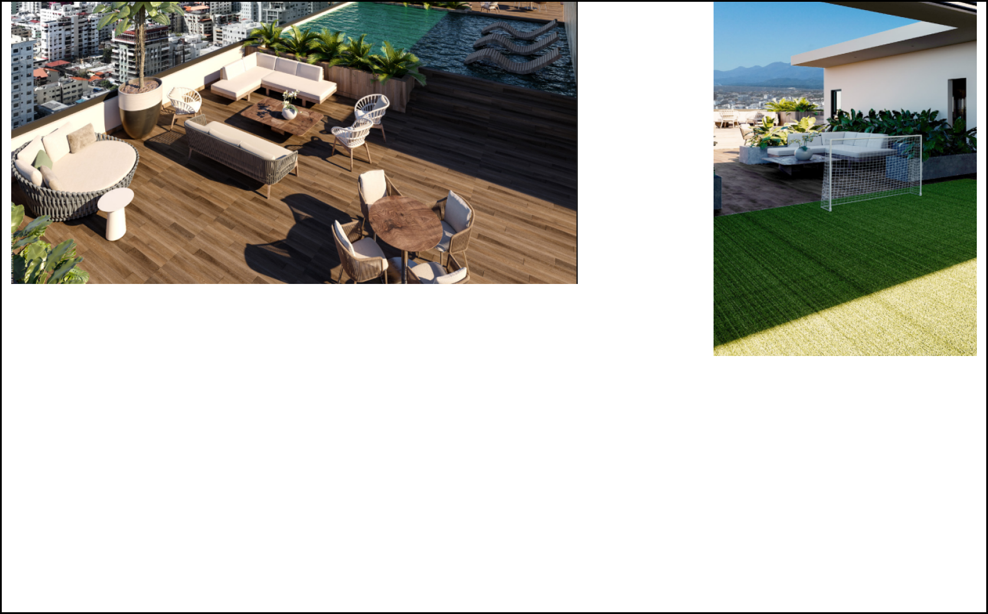
click at [823, 602] on div "Next slide" at bounding box center [493, 602] width 965 height 0
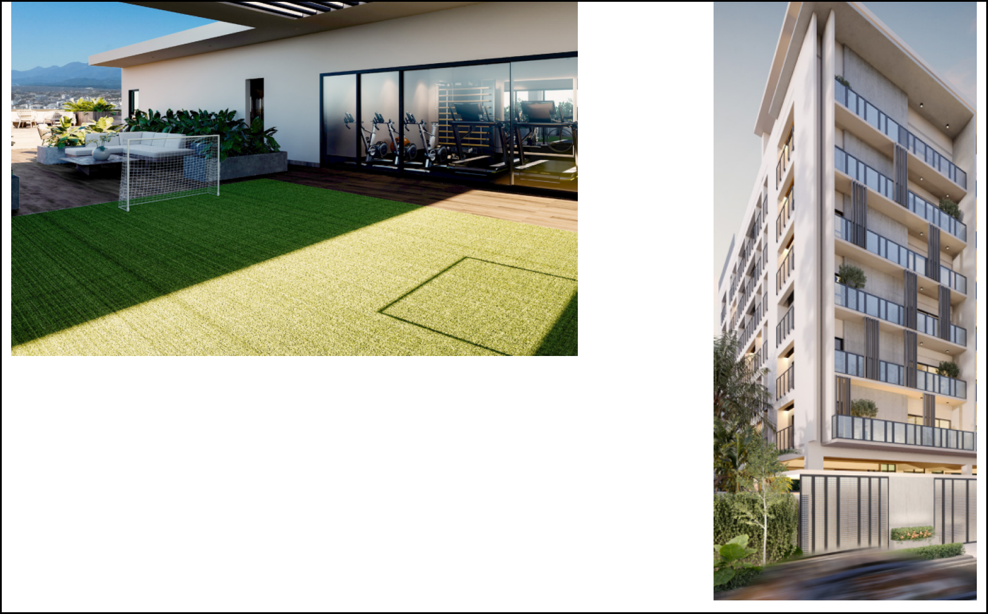
click at [823, 602] on div "Next slide" at bounding box center [493, 602] width 965 height 0
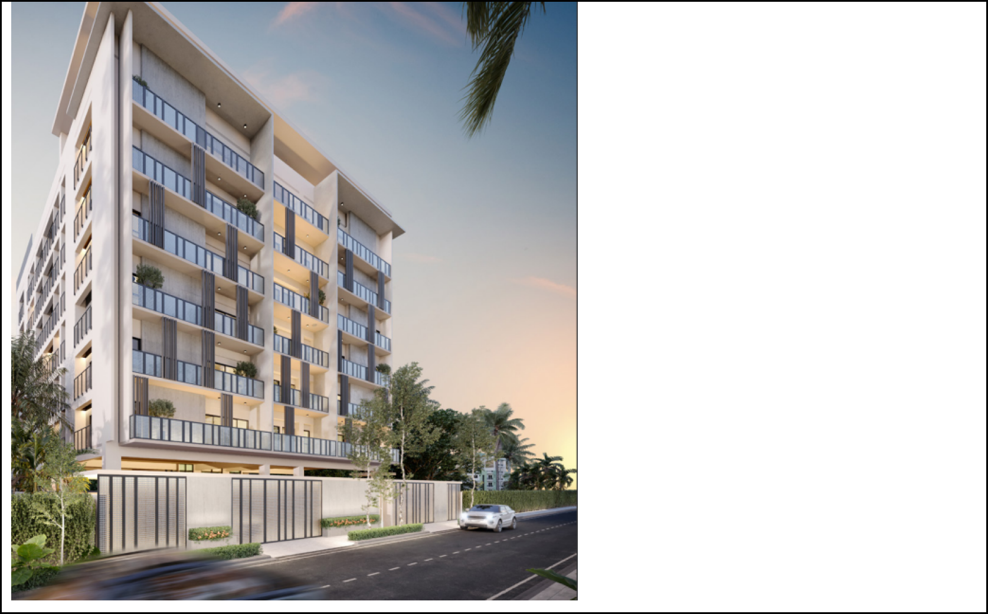
click at [823, 602] on div "Next slide" at bounding box center [493, 602] width 965 height 0
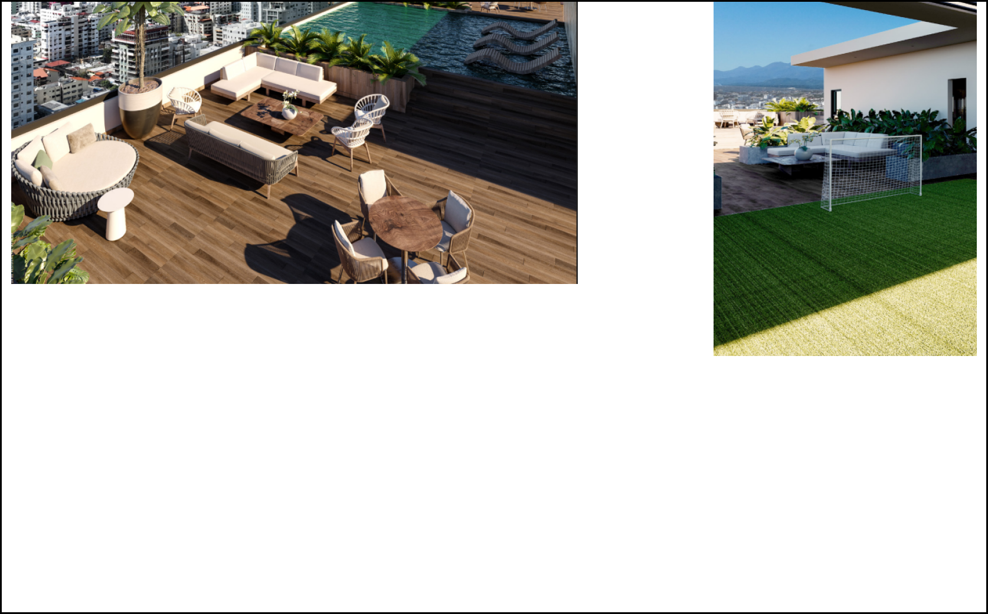
click at [823, 602] on div "Next slide" at bounding box center [493, 602] width 965 height 0
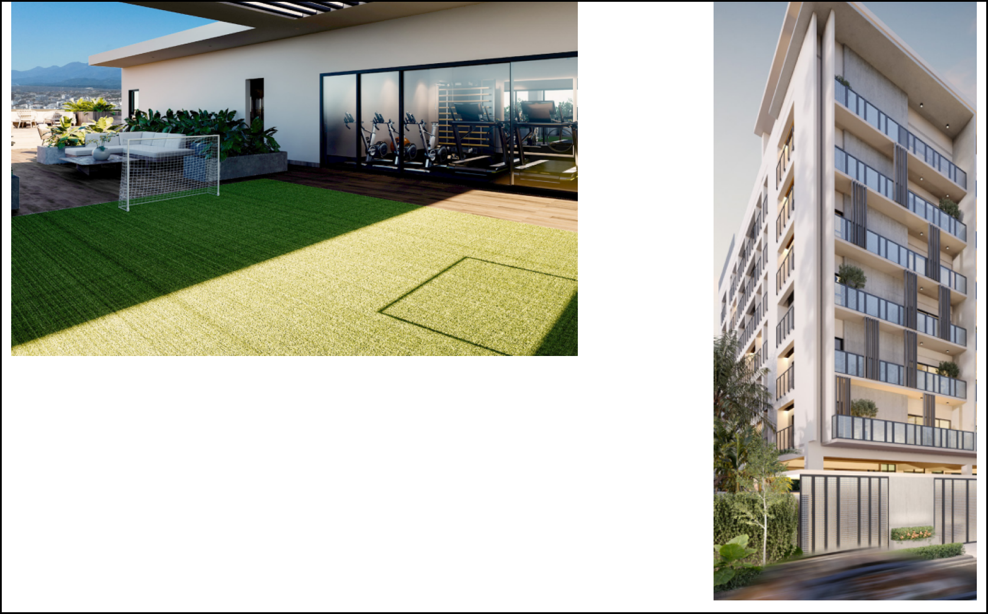
click at [823, 602] on div "Next slide" at bounding box center [493, 602] width 965 height 0
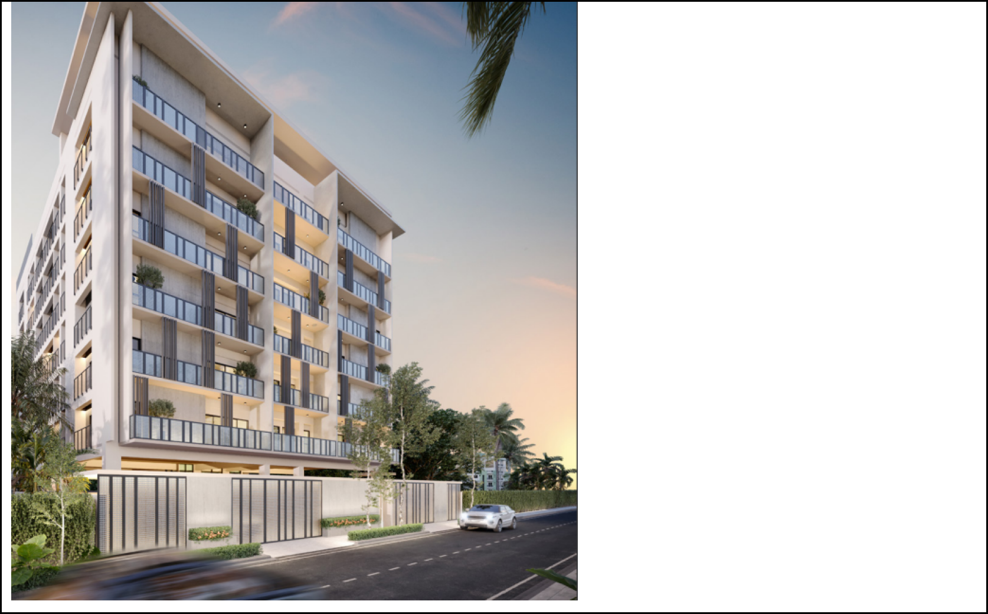
click at [823, 602] on div "Next slide" at bounding box center [493, 602] width 965 height 0
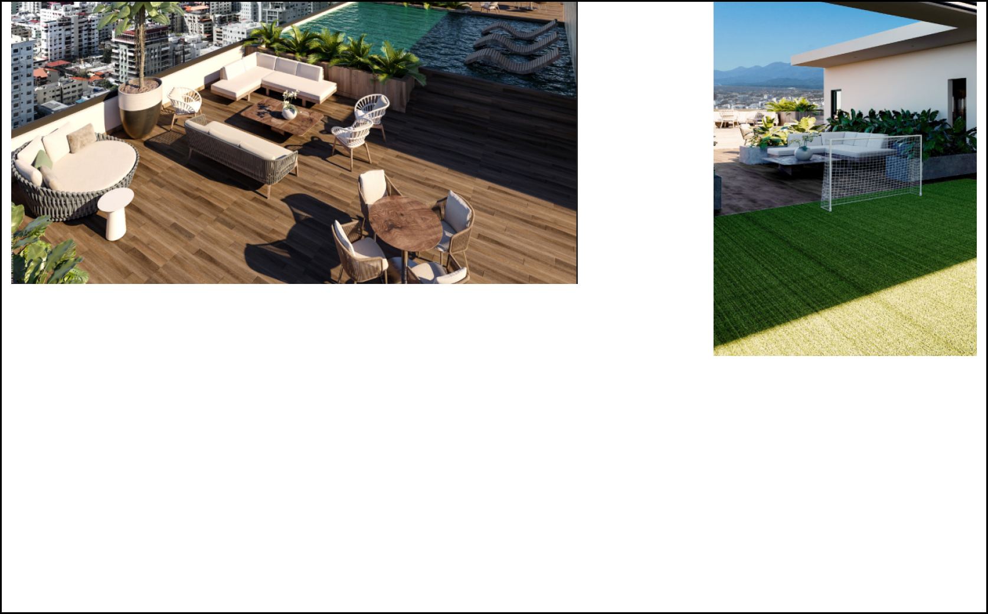
click at [823, 602] on div "Next slide" at bounding box center [493, 602] width 965 height 0
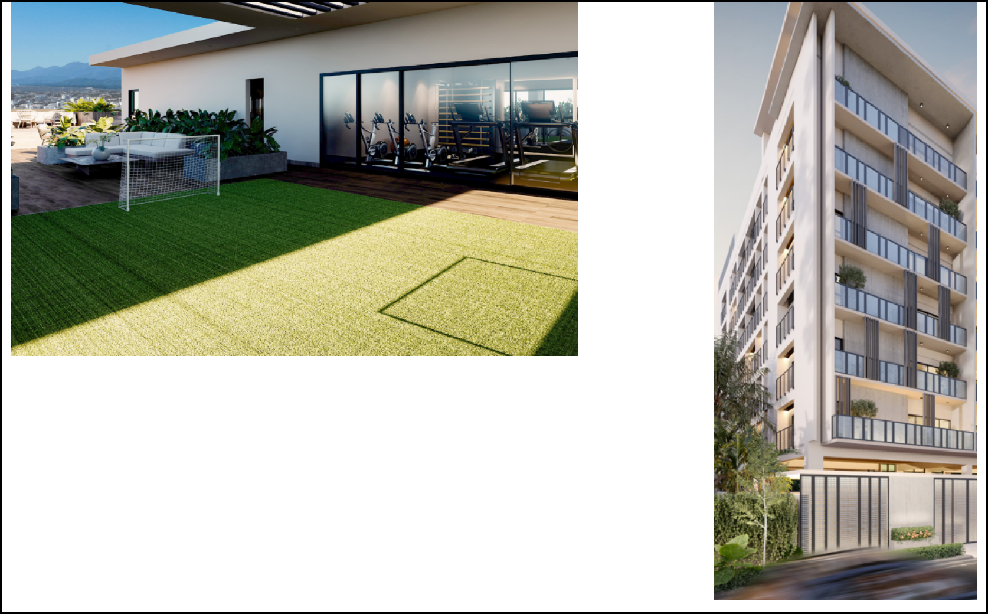
click at [812, 602] on div "Next slide" at bounding box center [493, 602] width 965 height 0
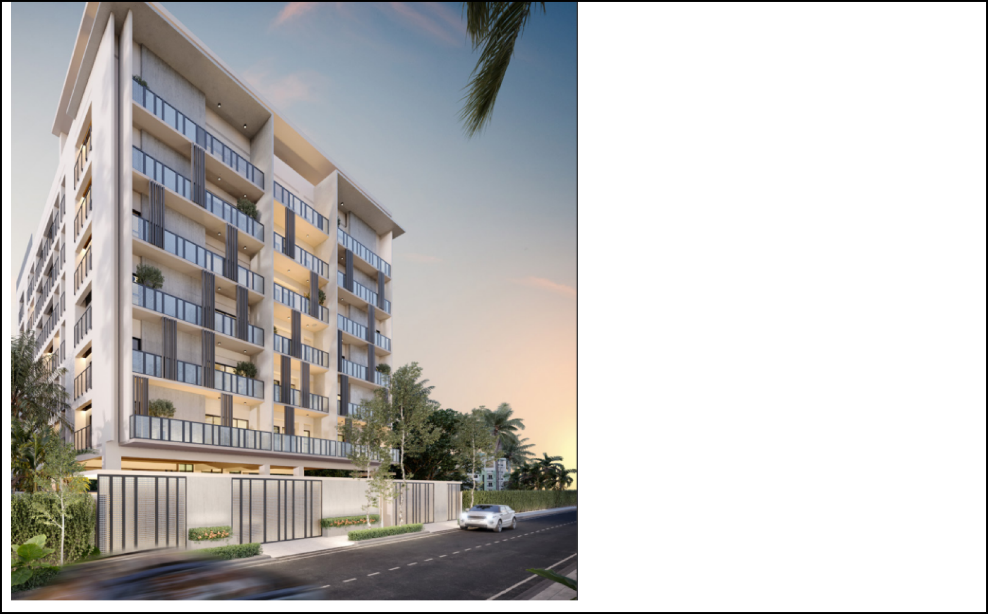
click at [818, 602] on div "Next slide" at bounding box center [493, 602] width 965 height 0
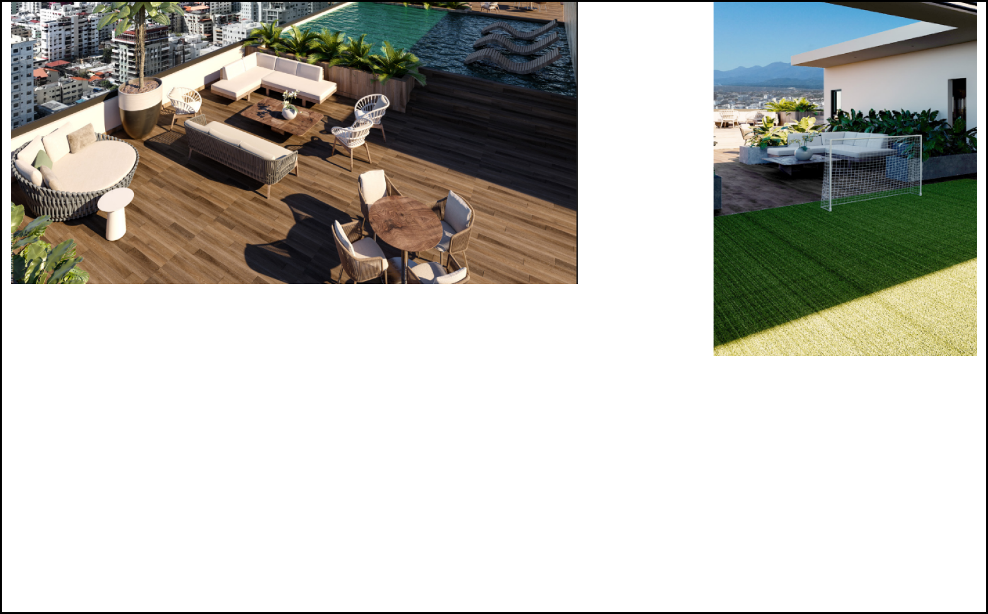
click at [818, 602] on div "Next slide" at bounding box center [493, 602] width 965 height 0
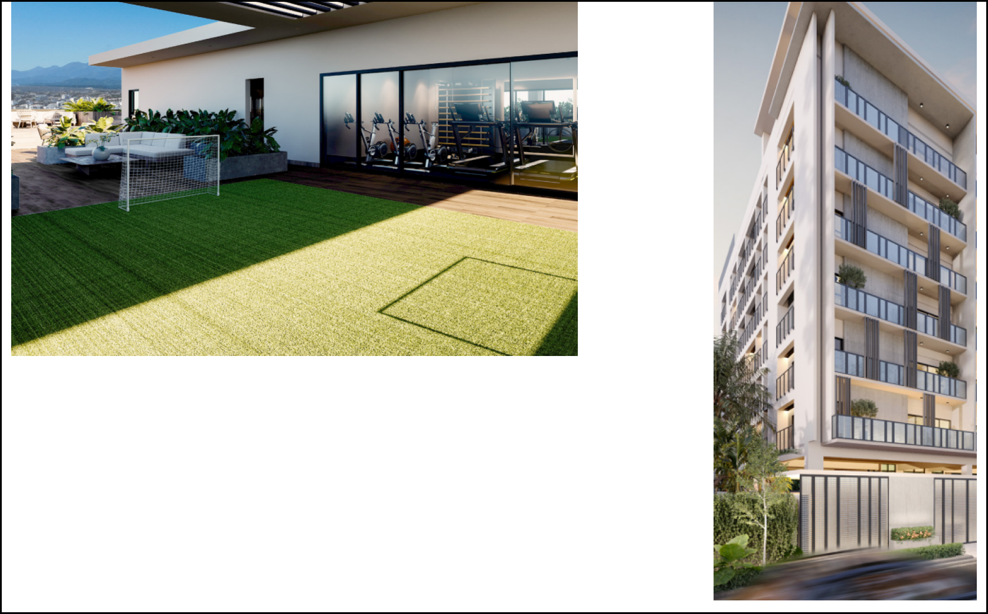
click at [818, 602] on div "Next slide" at bounding box center [493, 602] width 965 height 0
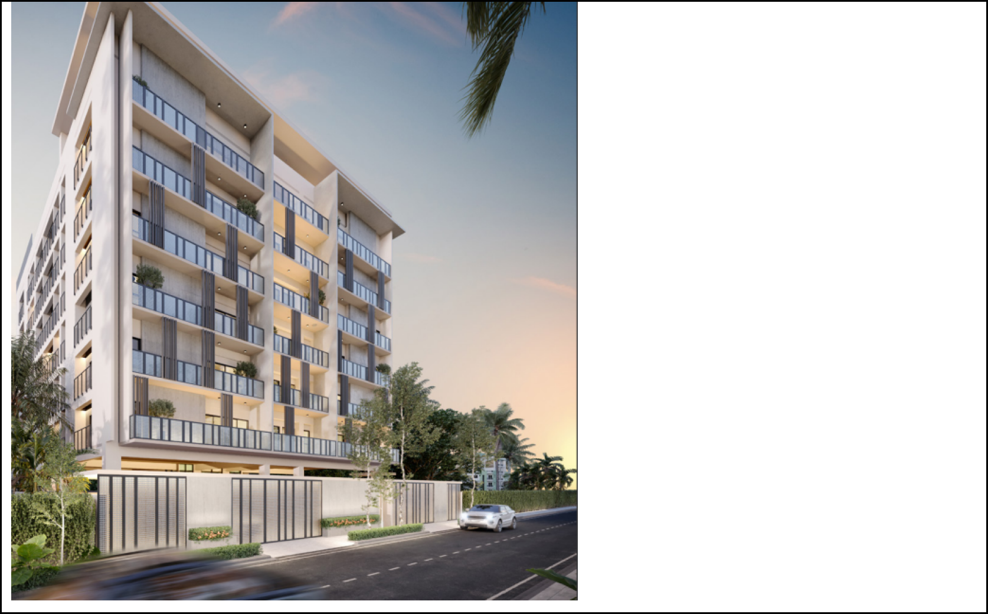
click at [818, 602] on div "Next slide" at bounding box center [493, 602] width 965 height 0
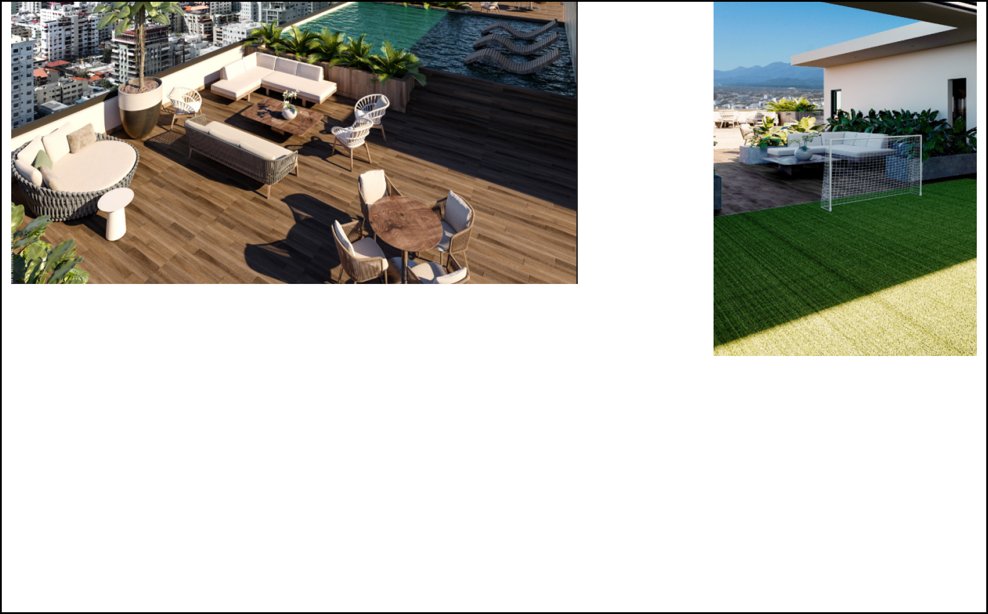
click at [818, 602] on div "Next slide" at bounding box center [493, 602] width 965 height 0
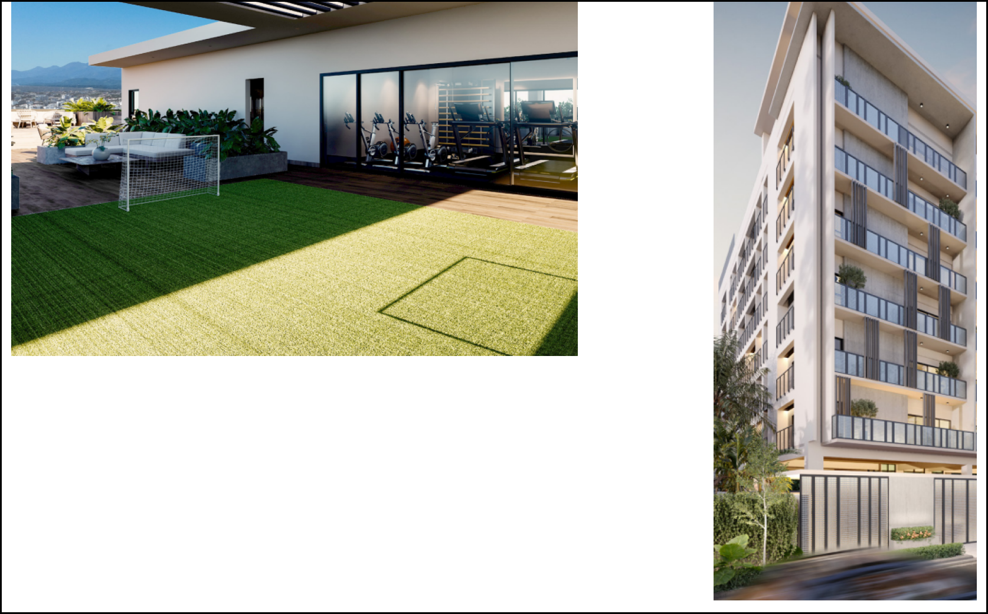
click at [818, 602] on div "Next slide" at bounding box center [493, 602] width 965 height 0
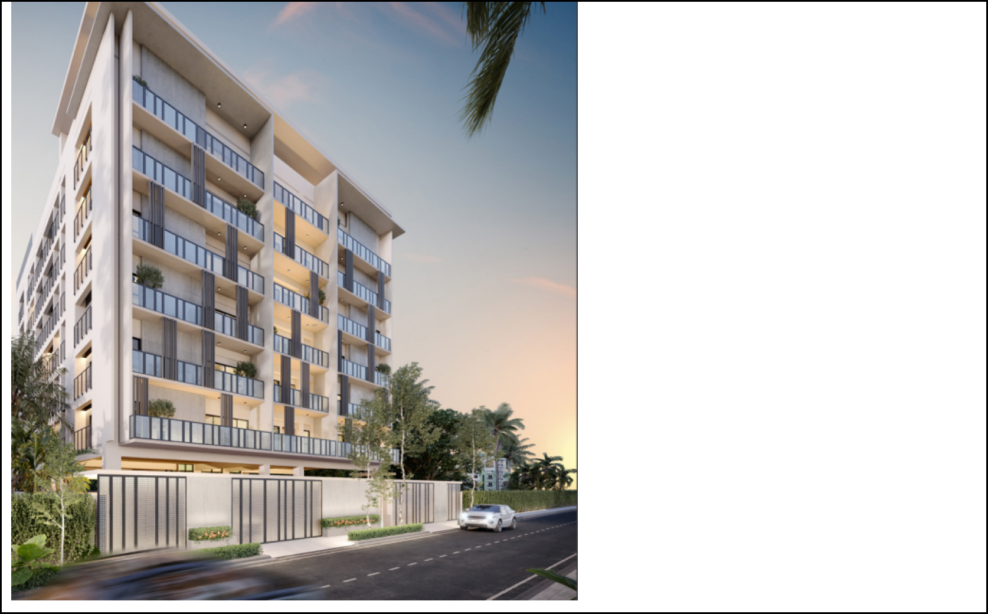
click at [818, 602] on div "Next slide" at bounding box center [493, 602] width 965 height 0
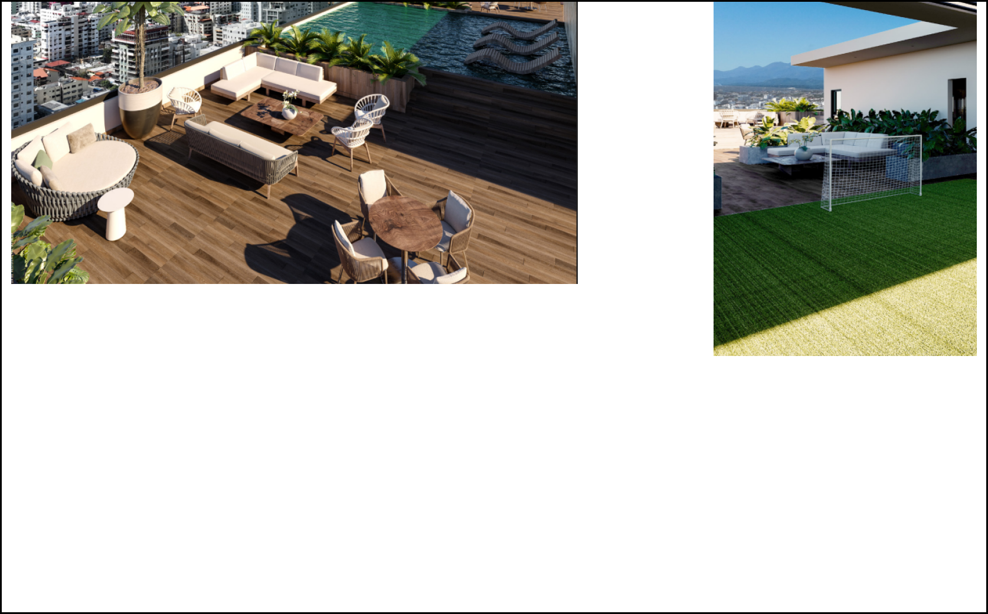
click at [818, 602] on div "Next slide" at bounding box center [493, 602] width 965 height 0
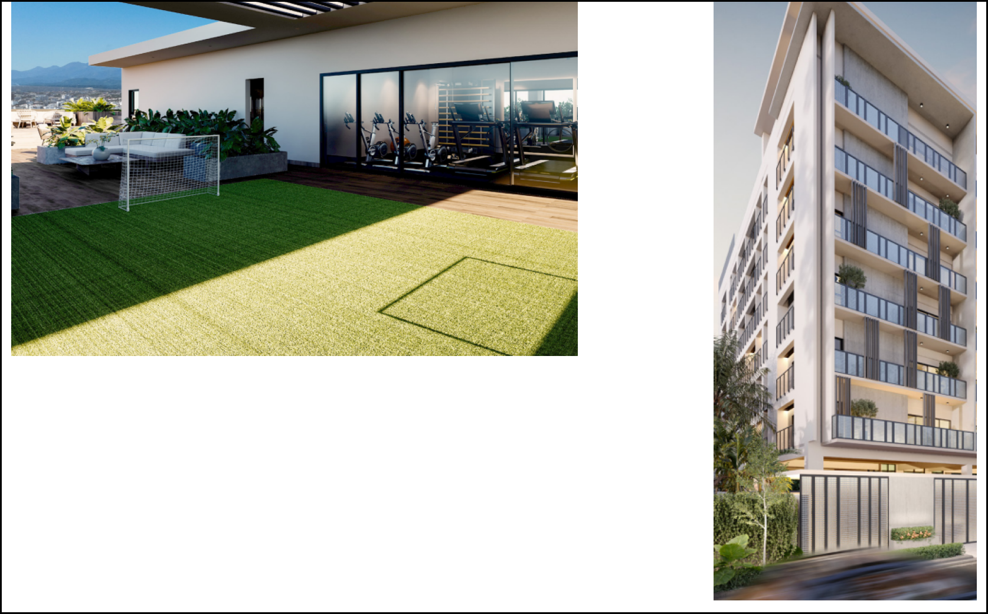
click at [818, 602] on div "Next slide" at bounding box center [493, 602] width 965 height 0
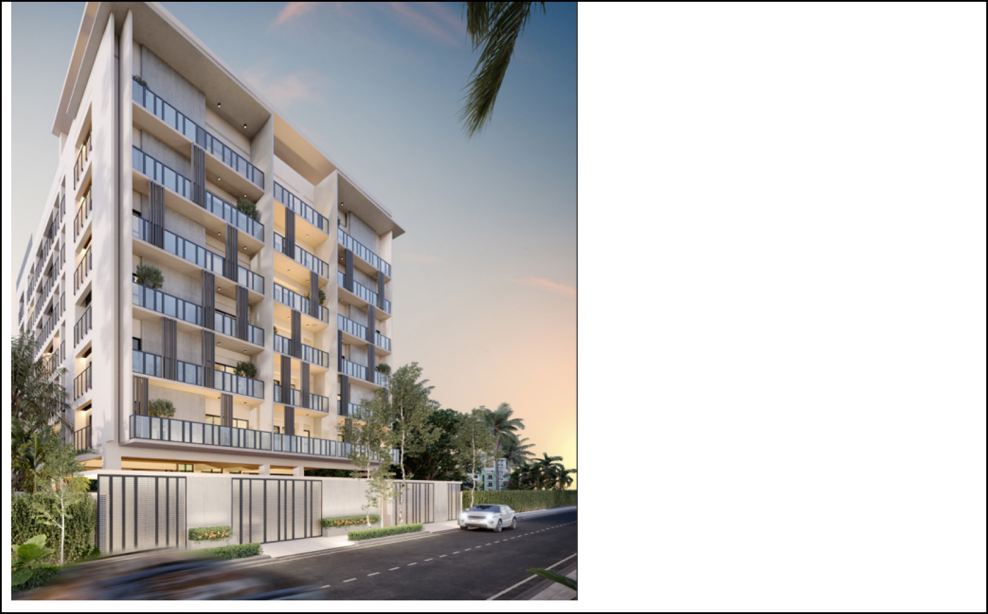
click at [818, 602] on div "Next slide" at bounding box center [493, 602] width 965 height 0
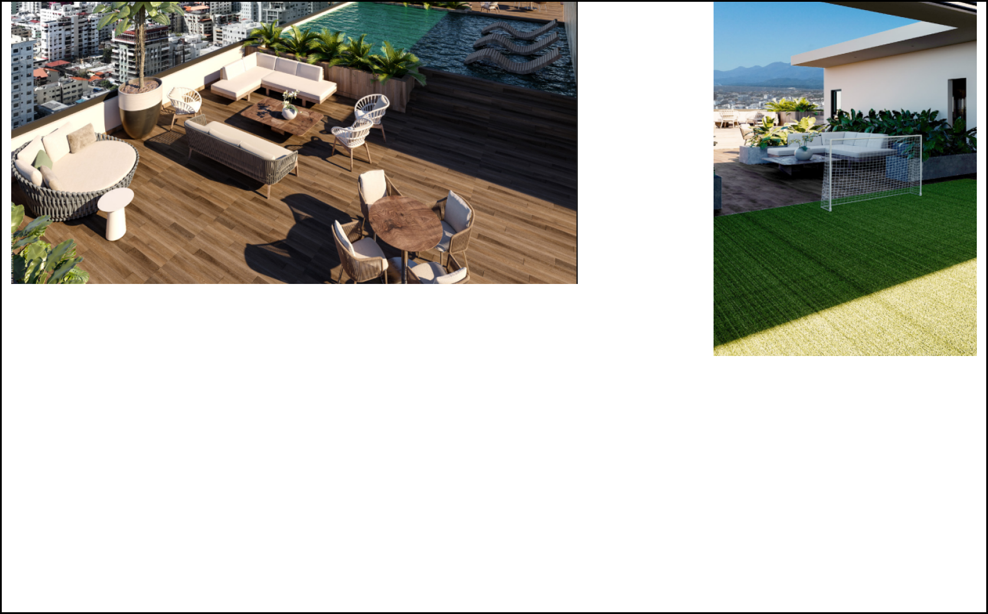
click at [818, 602] on div "Next slide" at bounding box center [493, 602] width 965 height 0
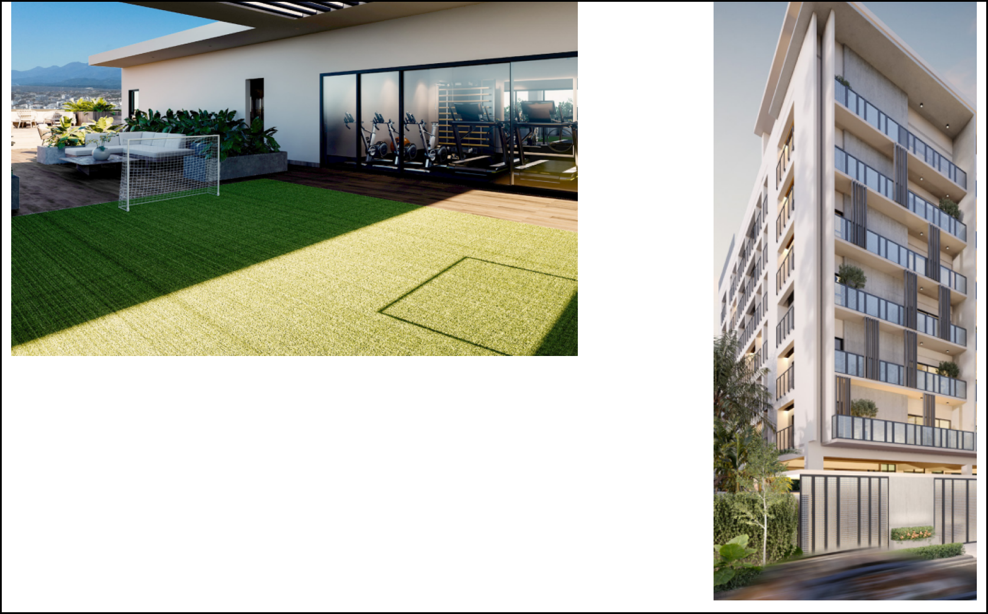
click at [818, 602] on div "Next slide" at bounding box center [493, 602] width 965 height 0
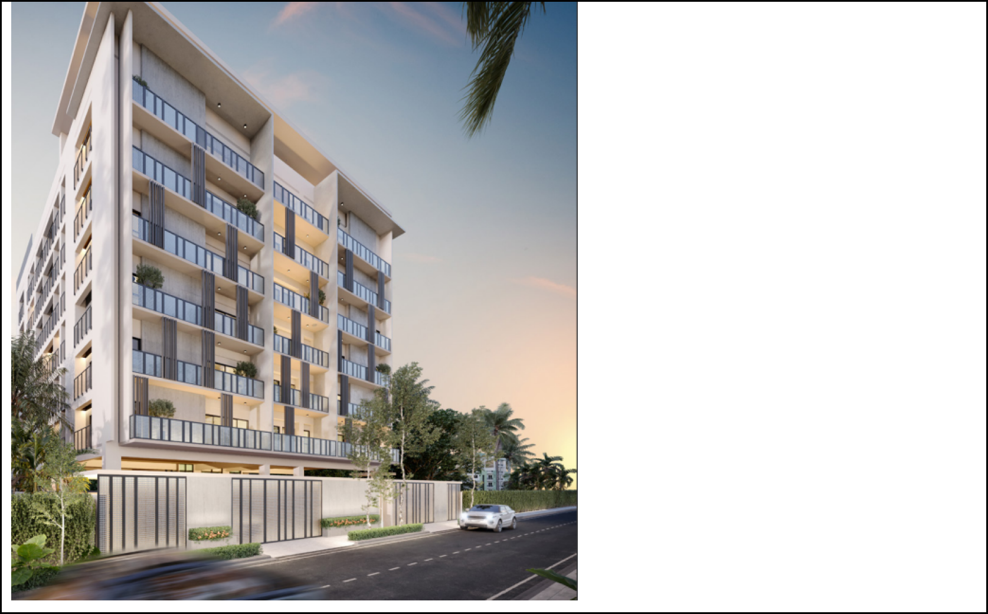
click at [818, 602] on div "Next slide" at bounding box center [493, 602] width 965 height 0
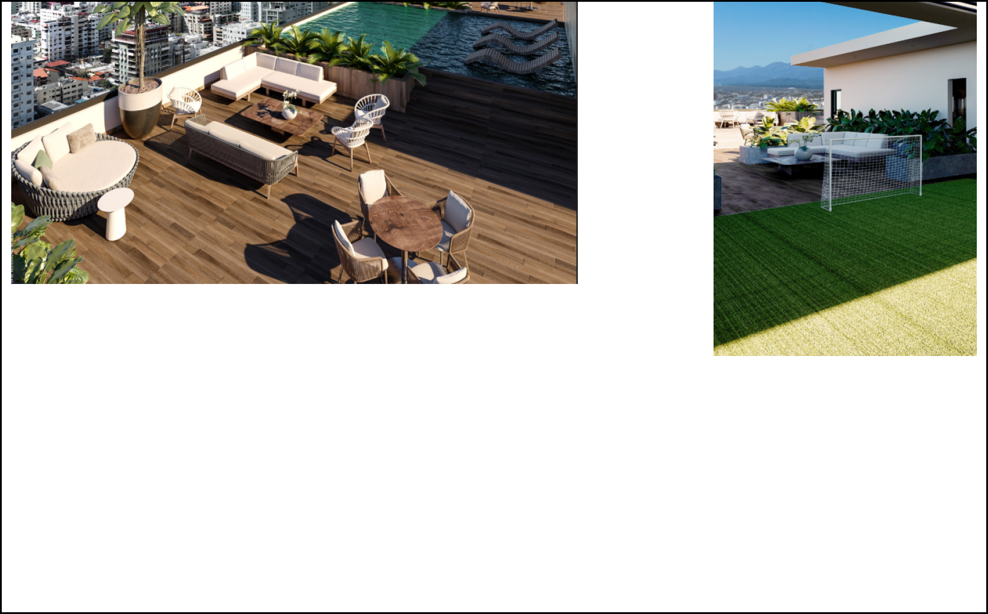
click at [818, 602] on div "Next slide" at bounding box center [493, 602] width 965 height 0
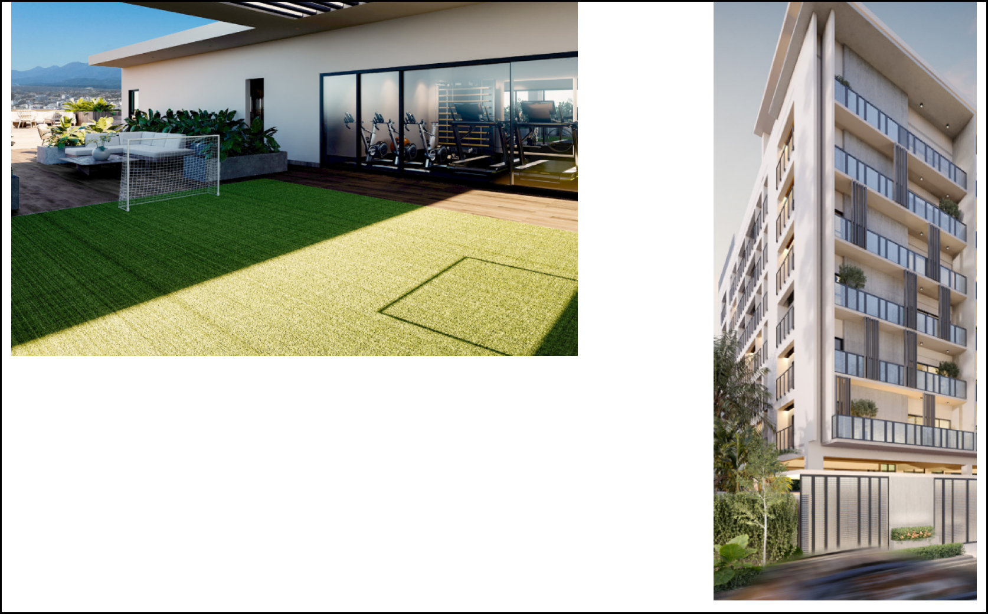
click at [818, 602] on div "Next slide" at bounding box center [493, 602] width 965 height 0
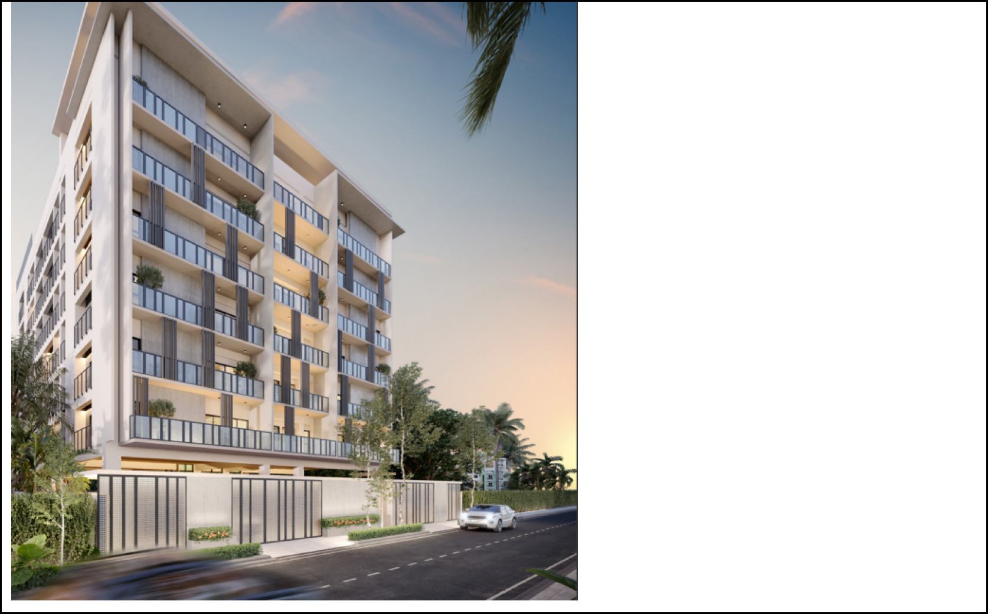
click at [818, 602] on div "Next slide" at bounding box center [493, 602] width 965 height 0
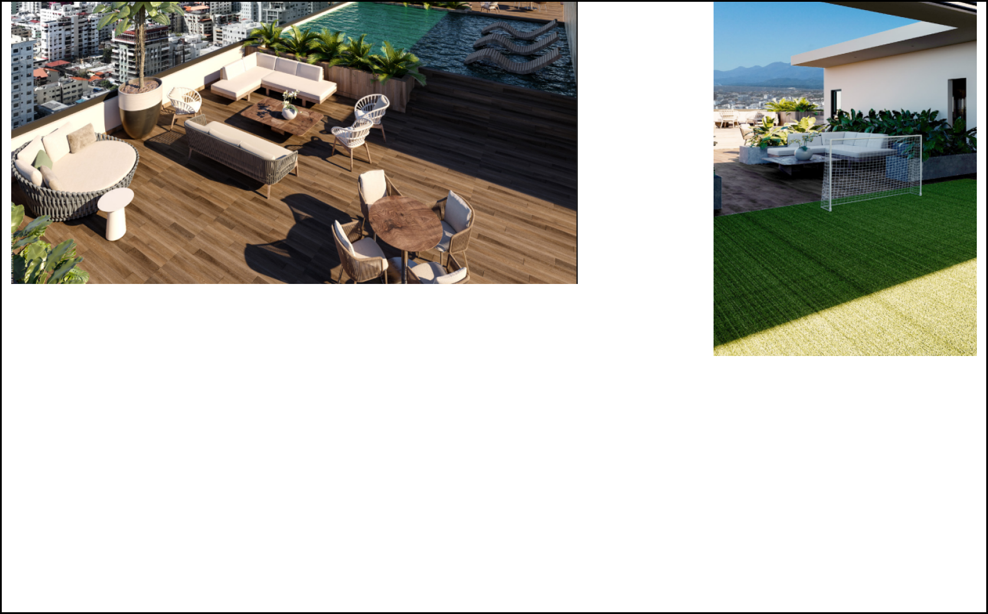
click at [818, 602] on div "Next slide" at bounding box center [493, 602] width 965 height 0
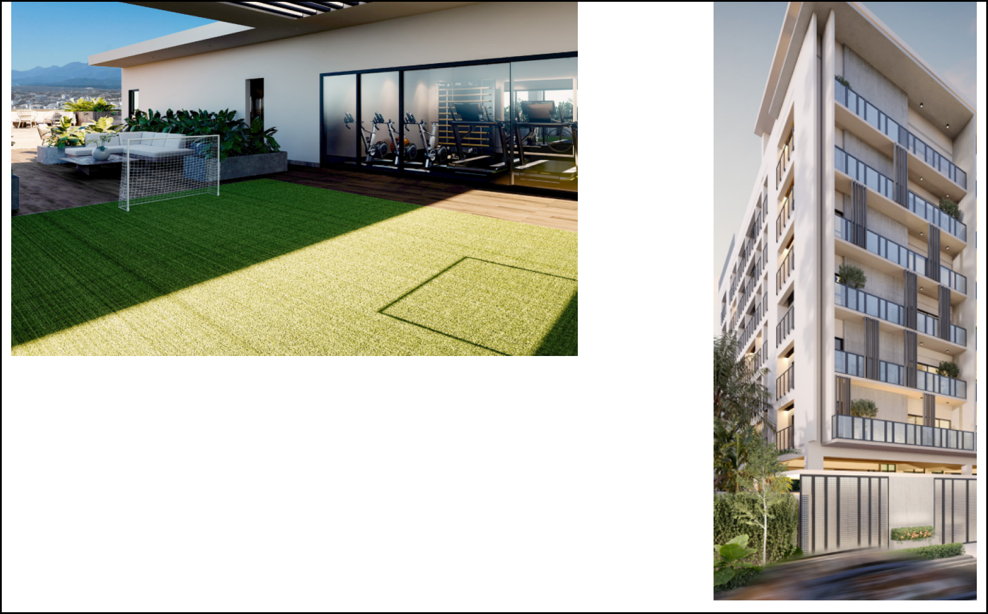
click at [818, 602] on div "Next slide" at bounding box center [493, 602] width 965 height 0
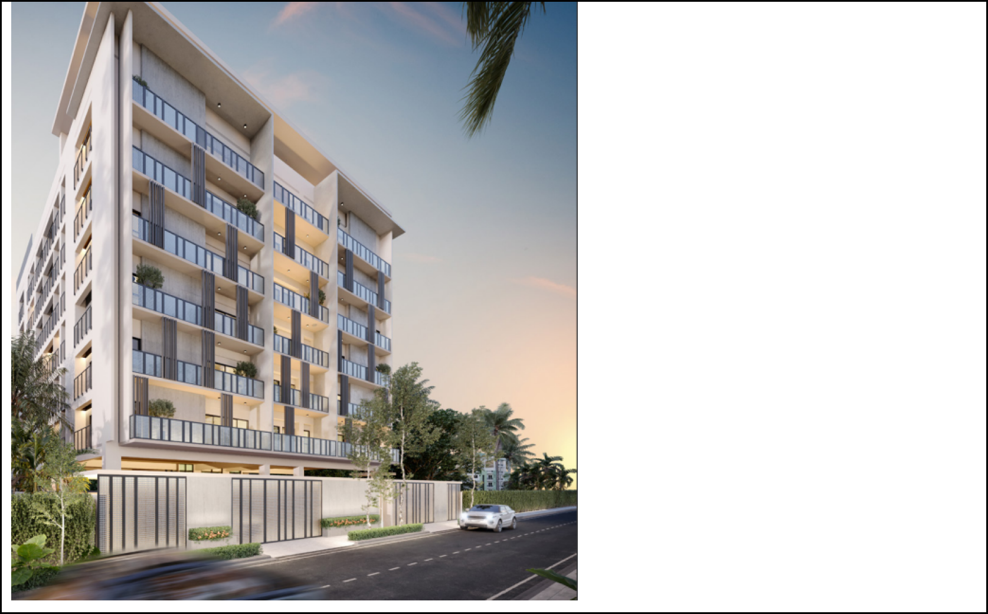
click at [814, 602] on div at bounding box center [493, 602] width 965 height 0
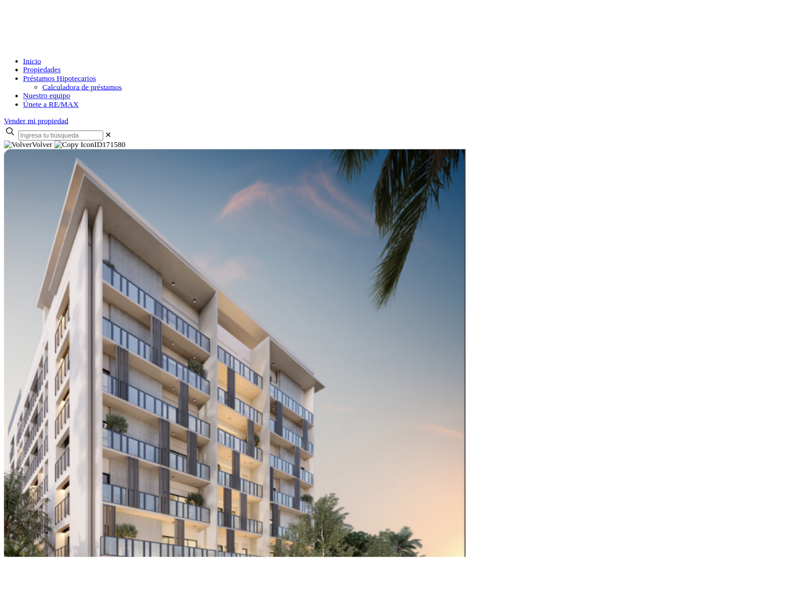
scroll to position [0, 0]
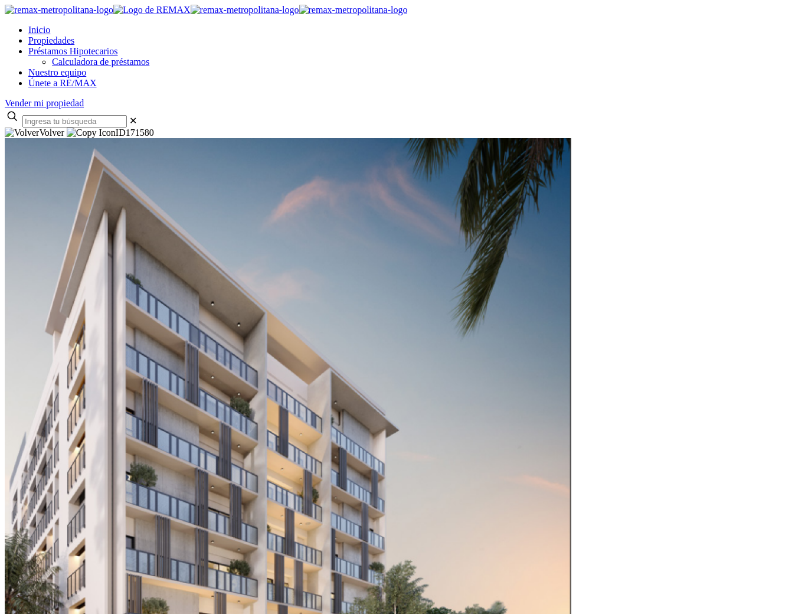
click at [385, 242] on img at bounding box center [288, 468] width 566 height 660
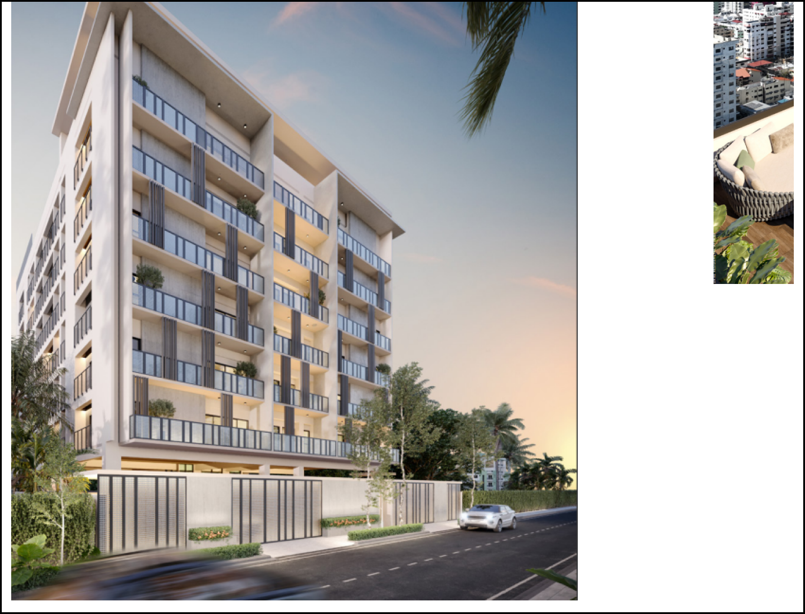
click at [735, 602] on div "Next slide" at bounding box center [402, 602] width 782 height 0
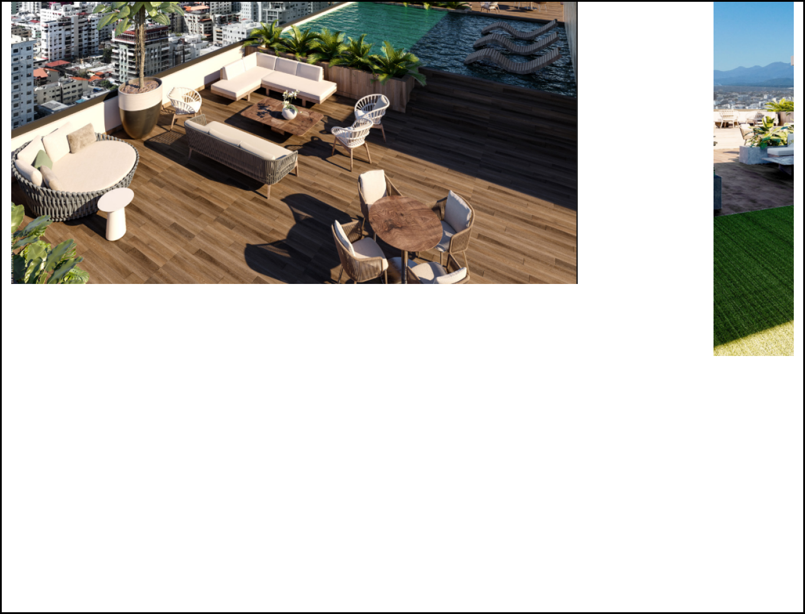
click at [735, 602] on div "Next slide" at bounding box center [402, 602] width 782 height 0
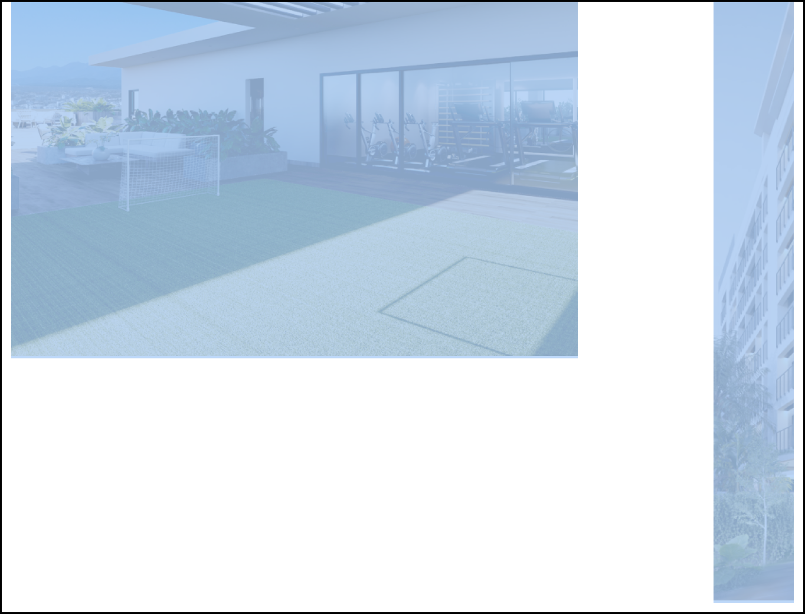
click at [735, 602] on div "Next slide" at bounding box center [402, 602] width 782 height 0
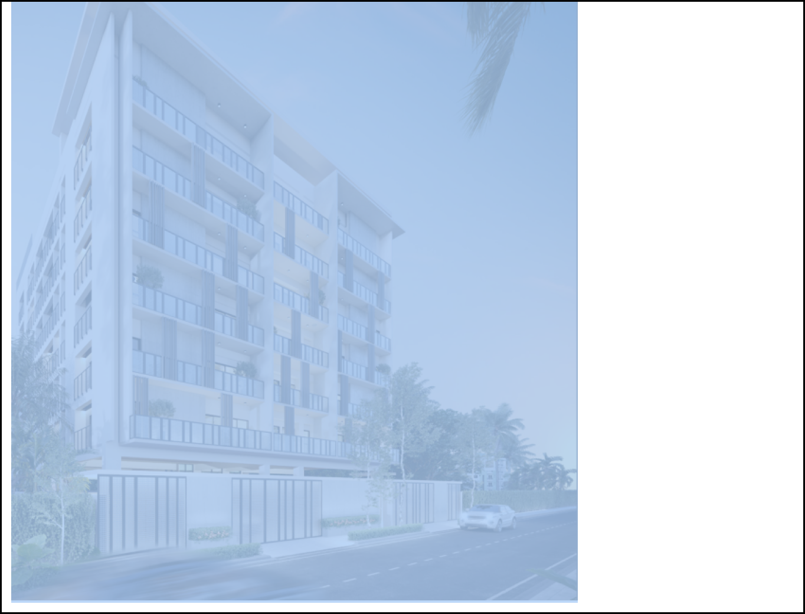
click at [735, 602] on div "Next slide" at bounding box center [402, 602] width 782 height 0
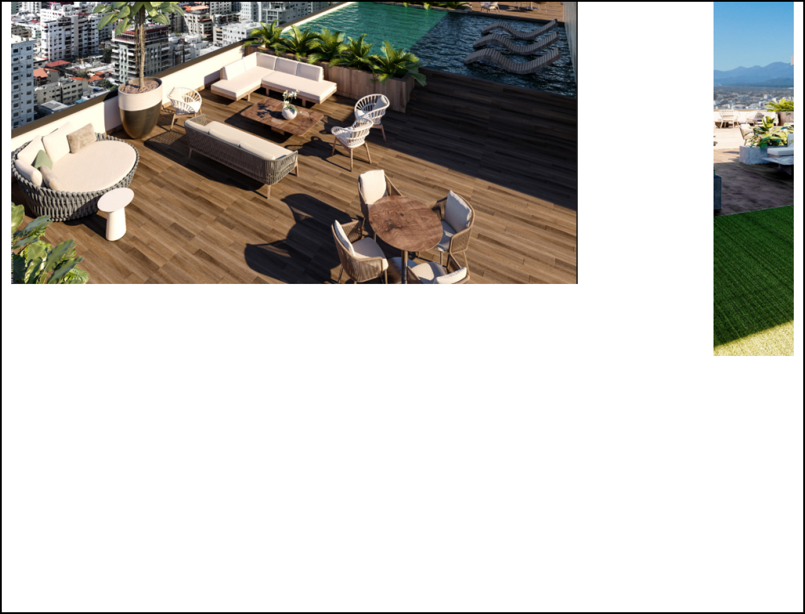
click at [735, 602] on div "Next slide" at bounding box center [402, 602] width 782 height 0
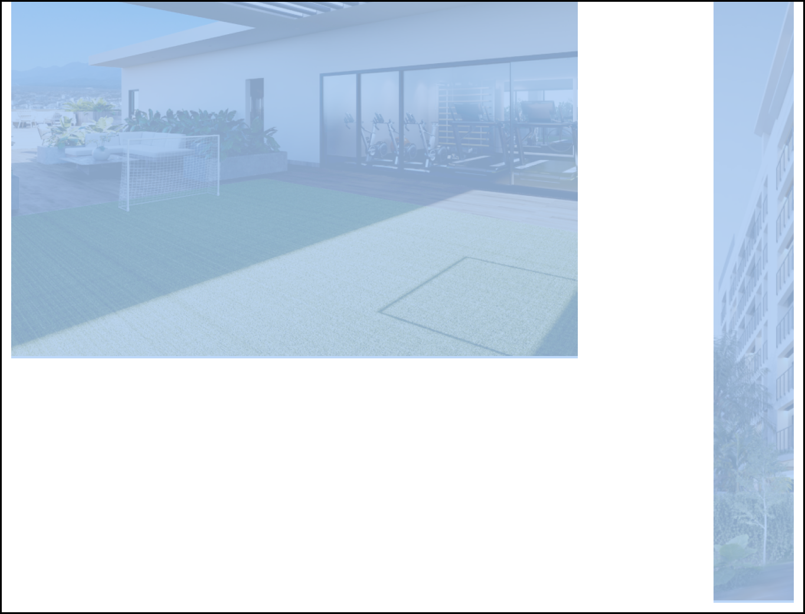
click at [735, 602] on div "Next slide" at bounding box center [402, 602] width 782 height 0
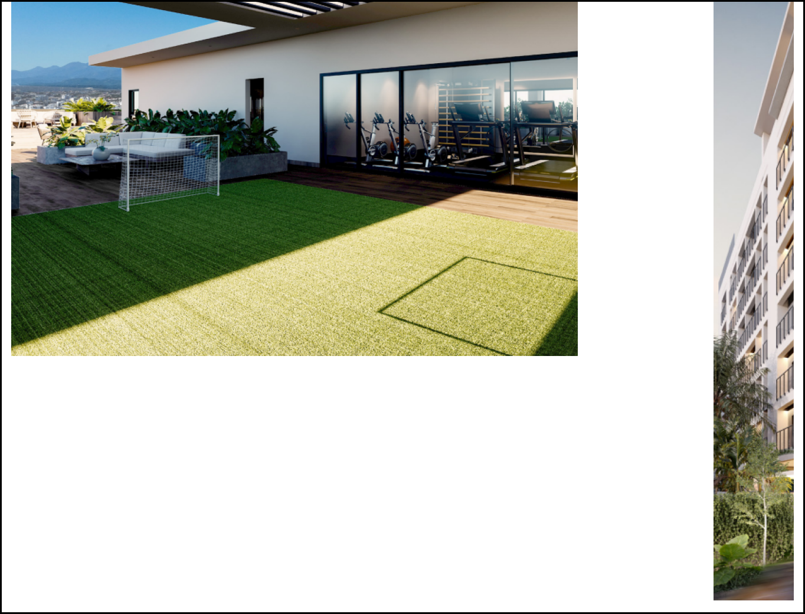
click at [735, 602] on div "Next slide" at bounding box center [402, 602] width 782 height 0
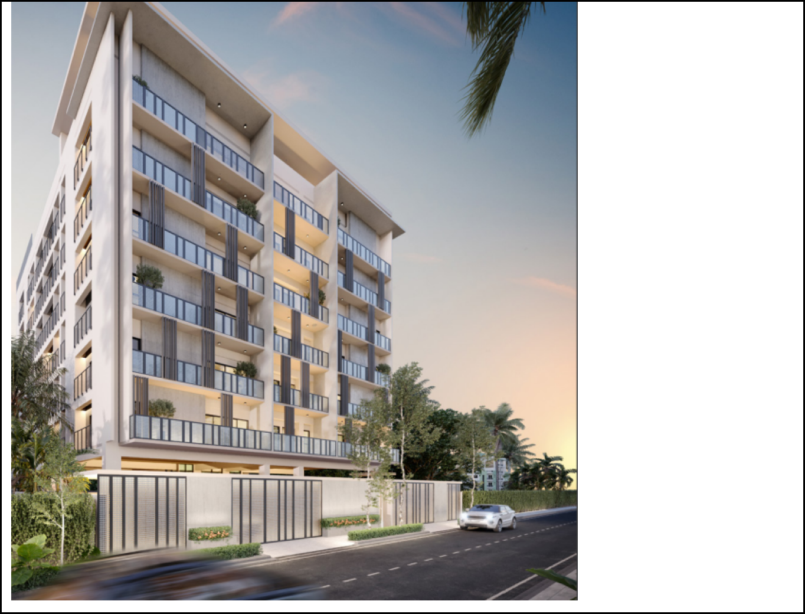
click at [735, 602] on div "Next slide" at bounding box center [402, 602] width 782 height 0
click at [732, 602] on div "Next slide" at bounding box center [402, 602] width 782 height 0
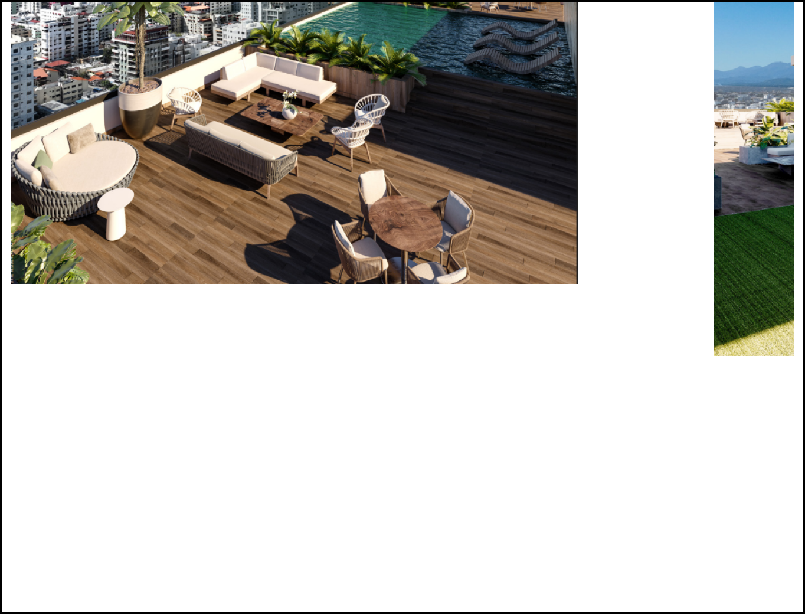
click at [732, 602] on div "Next slide" at bounding box center [402, 602] width 782 height 0
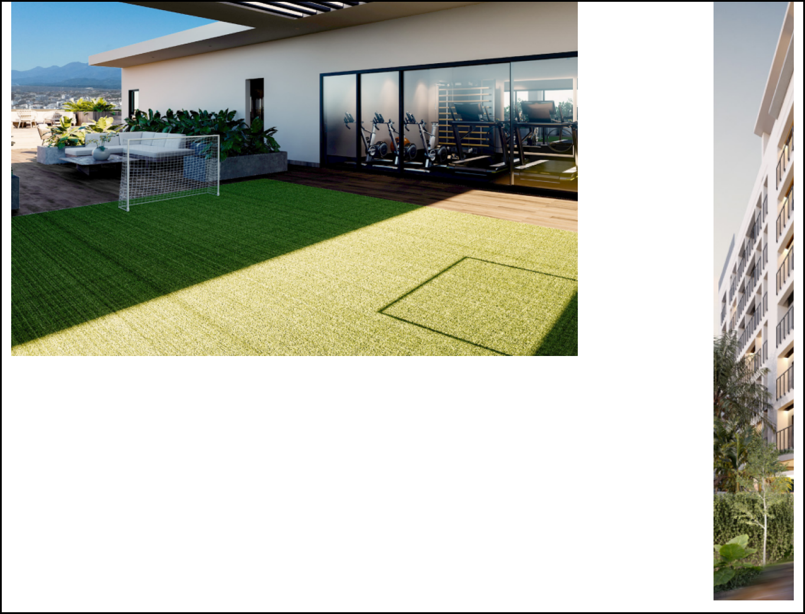
click at [732, 602] on div "Next slide" at bounding box center [402, 602] width 782 height 0
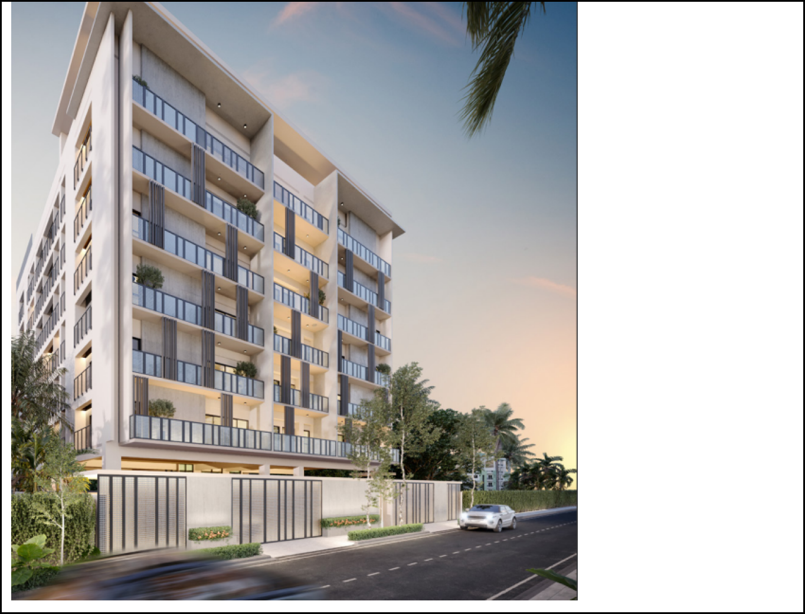
click at [732, 602] on div "Next slide" at bounding box center [402, 602] width 782 height 0
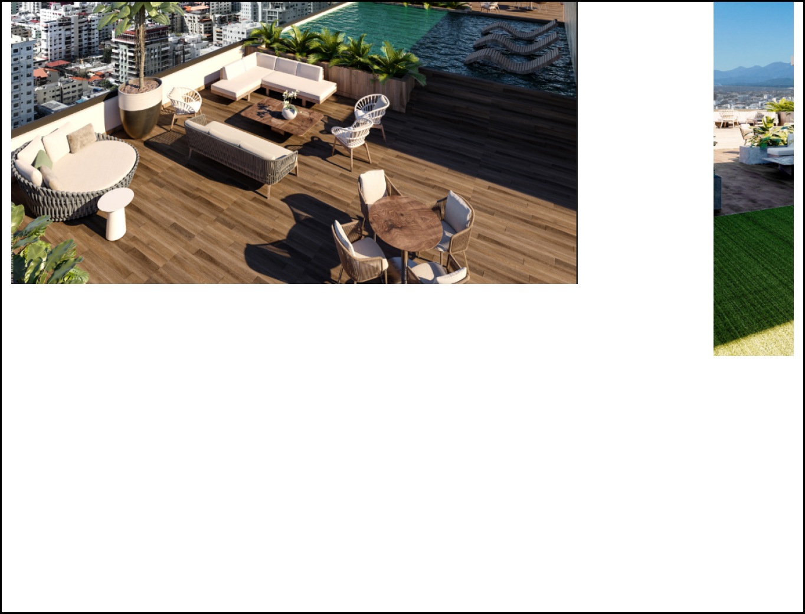
click at [732, 602] on div "Next slide" at bounding box center [402, 602] width 782 height 0
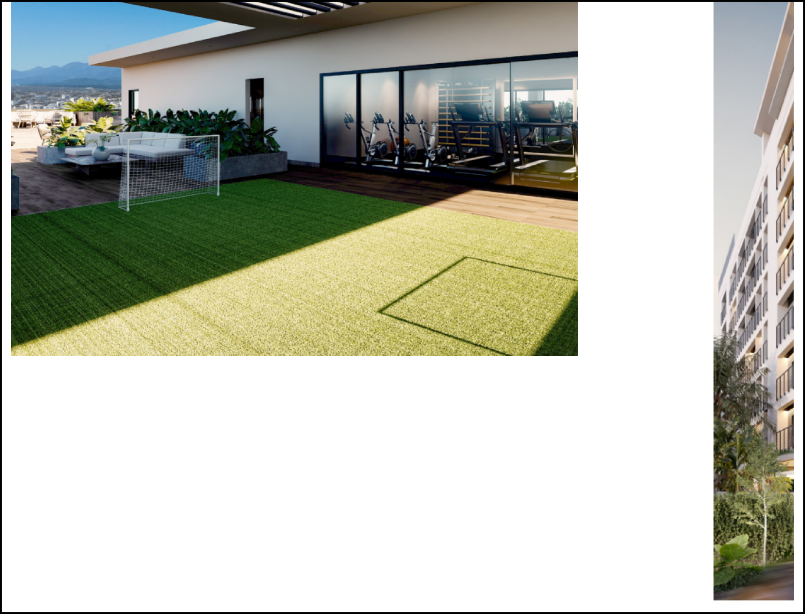
click at [732, 602] on div "Next slide" at bounding box center [402, 602] width 782 height 0
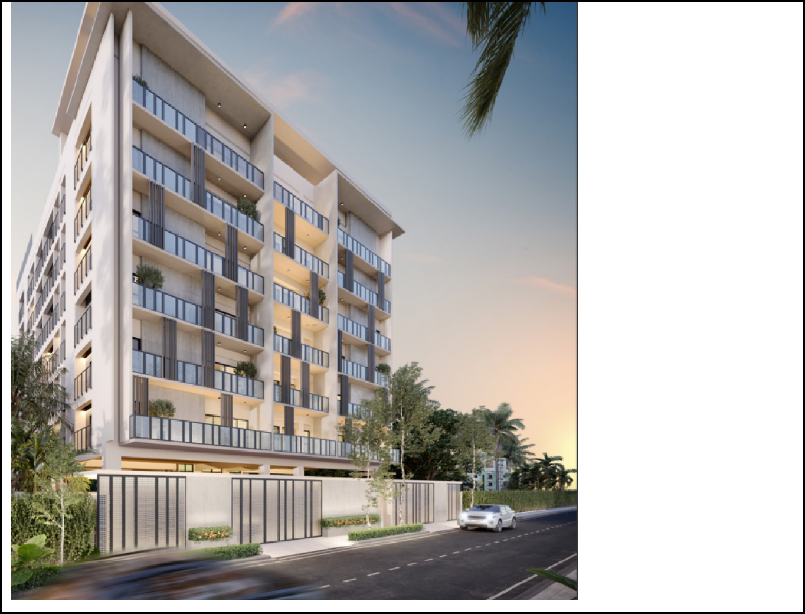
click at [732, 602] on div "Next slide" at bounding box center [402, 602] width 782 height 0
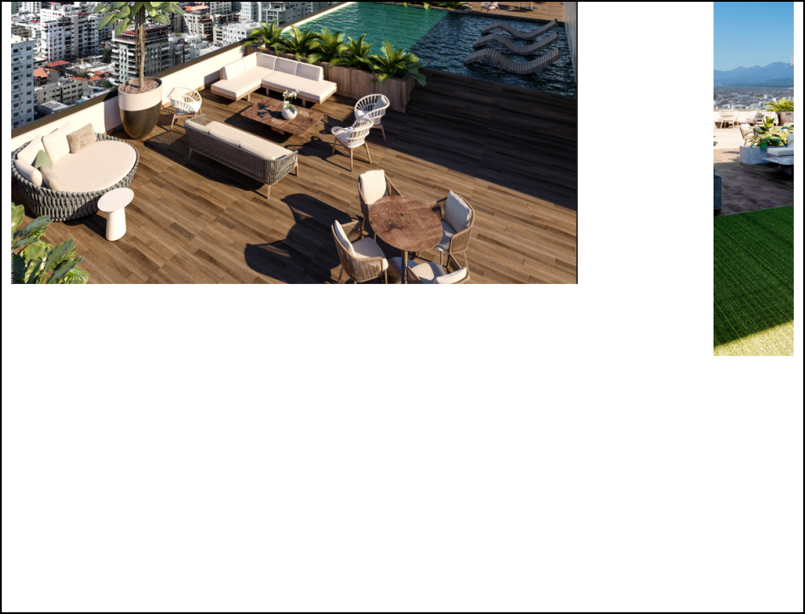
click at [732, 602] on div "Next slide" at bounding box center [402, 602] width 782 height 0
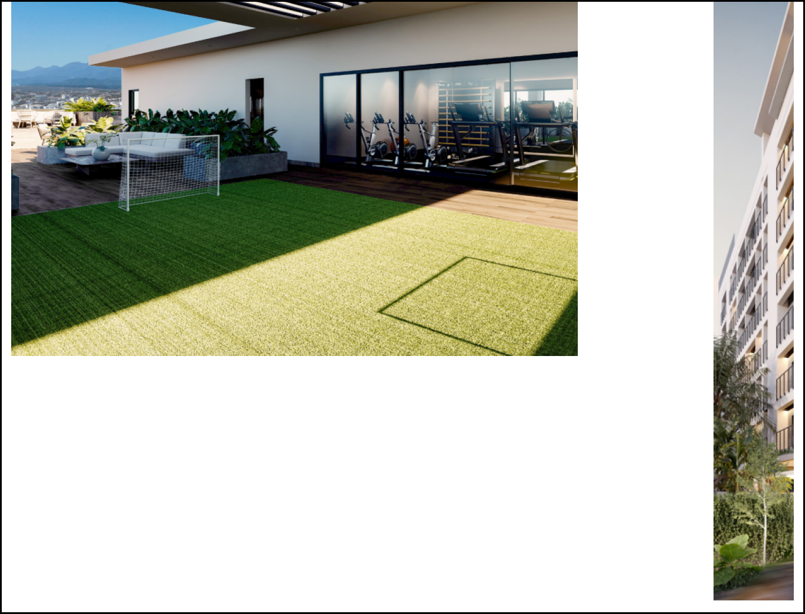
click at [732, 602] on div "Next slide" at bounding box center [402, 602] width 782 height 0
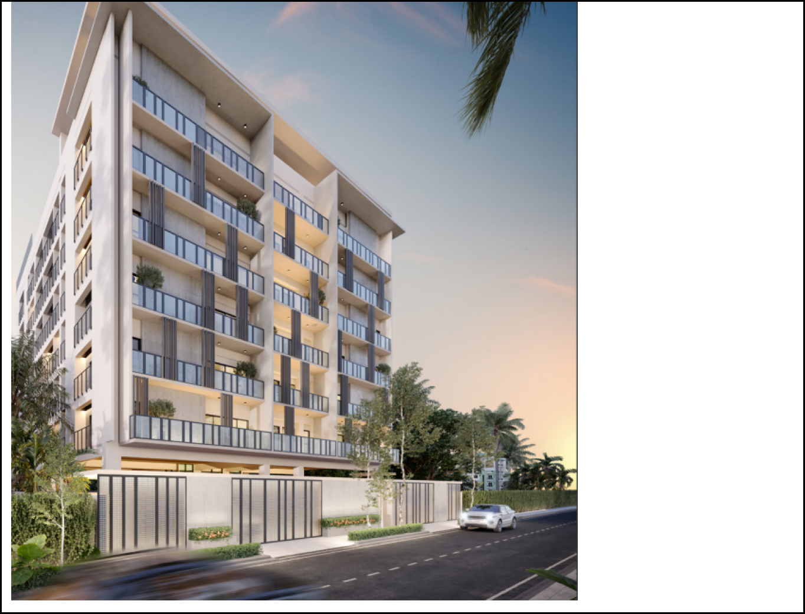
click at [732, 602] on div "Next slide" at bounding box center [402, 602] width 782 height 0
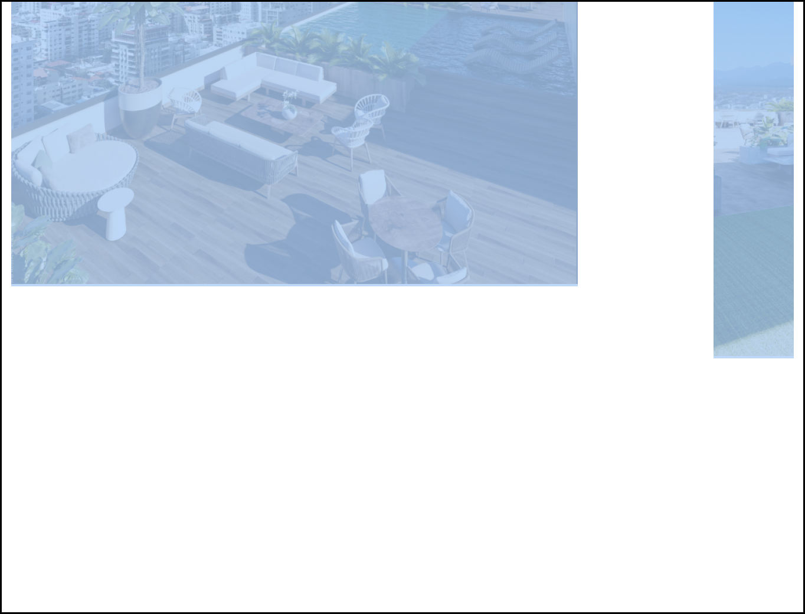
click at [732, 602] on div "Next slide" at bounding box center [402, 602] width 782 height 0
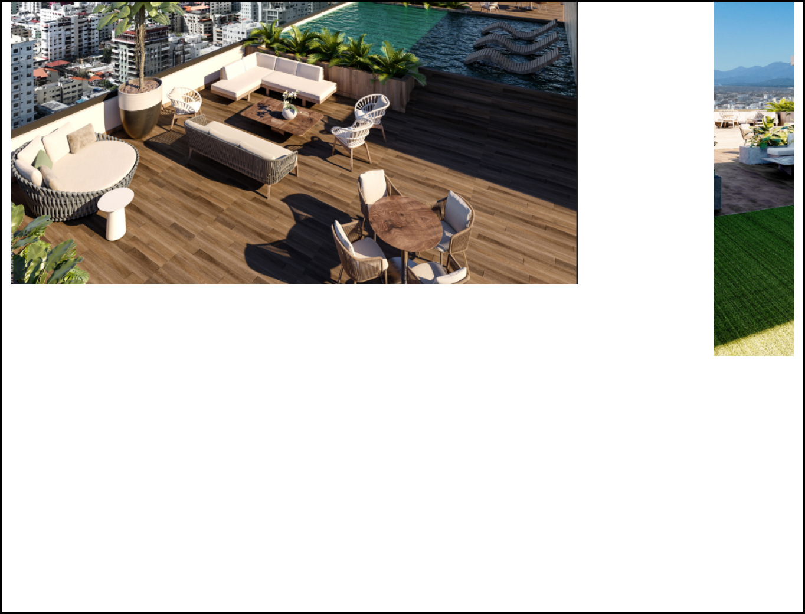
click at [732, 602] on div "Next slide" at bounding box center [402, 602] width 782 height 0
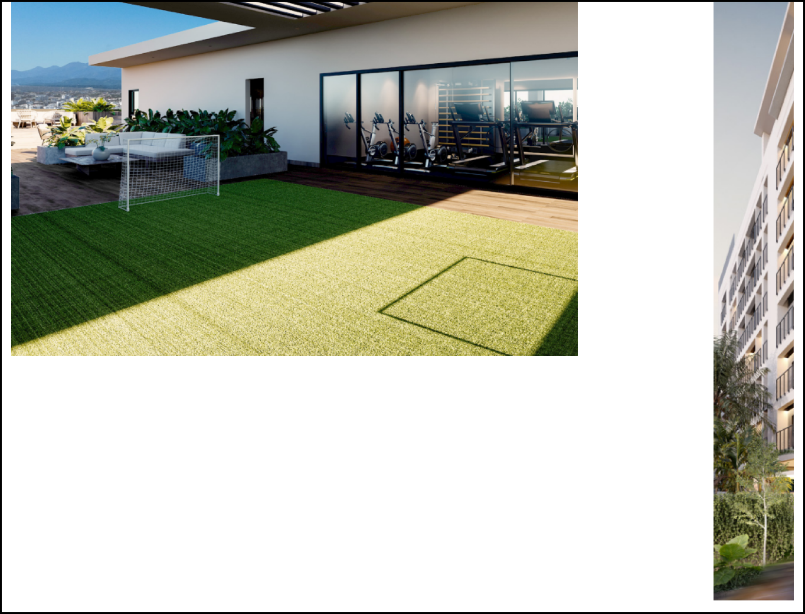
click at [732, 602] on div "Next slide" at bounding box center [402, 602] width 782 height 0
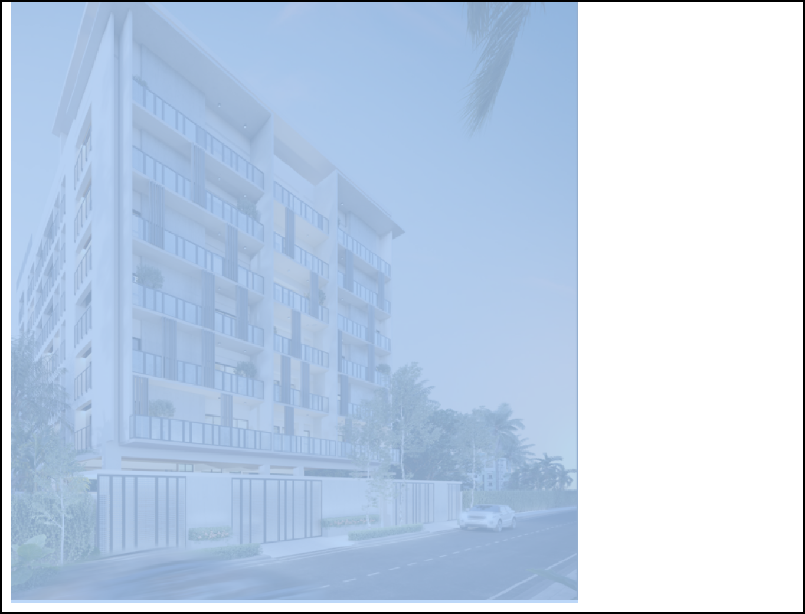
click at [732, 602] on div "Next slide" at bounding box center [402, 602] width 782 height 0
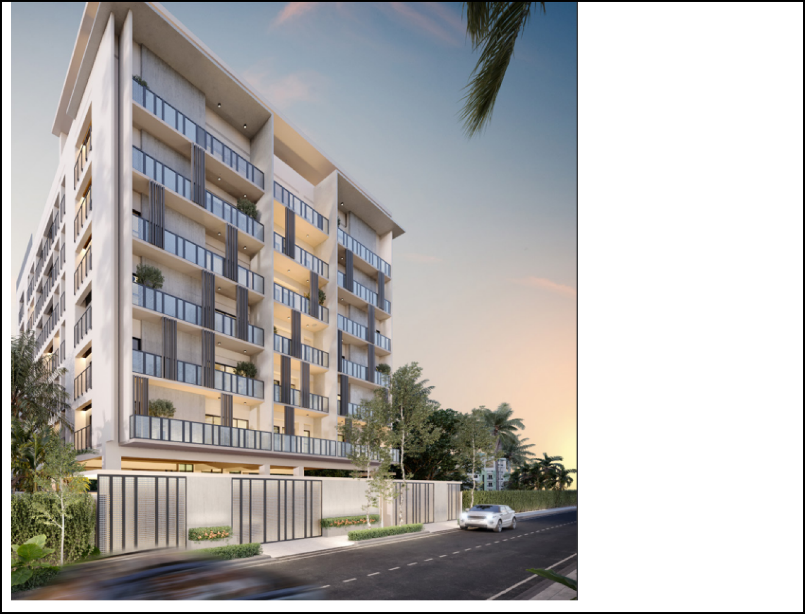
click at [732, 602] on div "Next slide" at bounding box center [402, 602] width 782 height 0
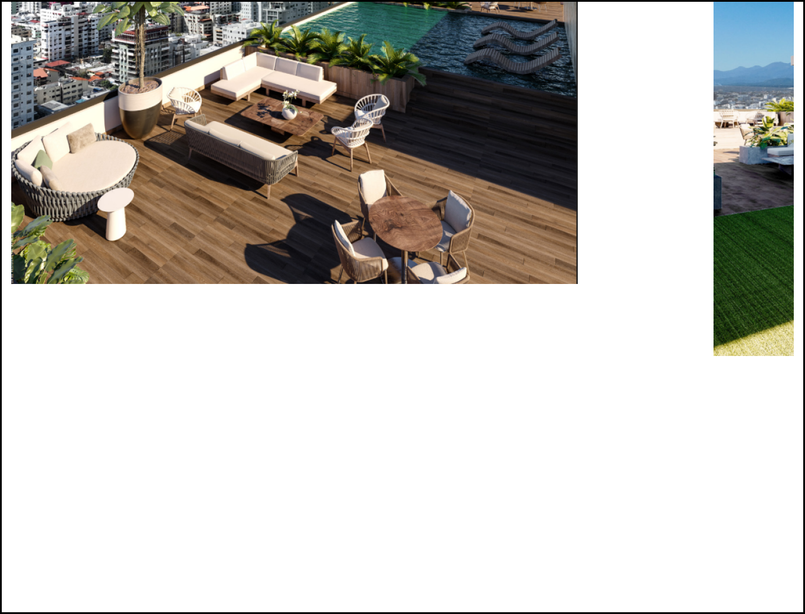
click at [732, 602] on div "Next slide" at bounding box center [402, 602] width 782 height 0
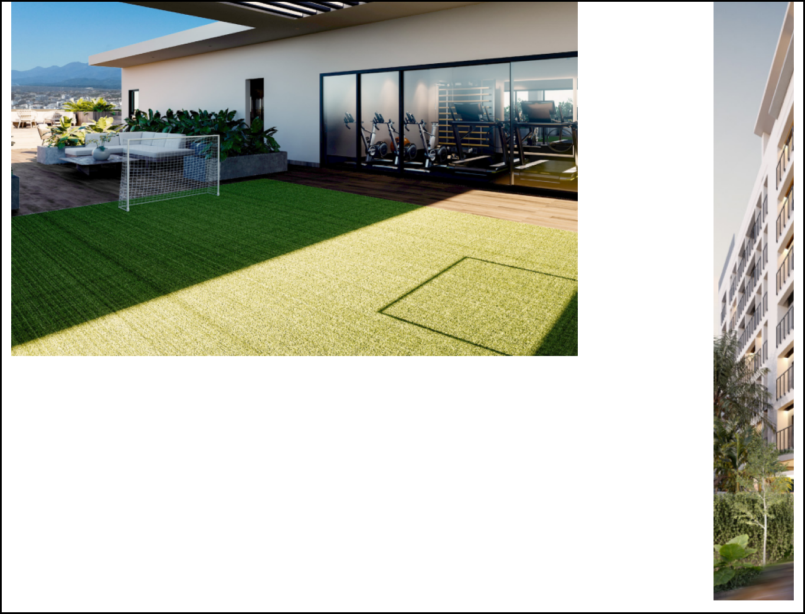
click at [732, 602] on div "Next slide" at bounding box center [402, 602] width 782 height 0
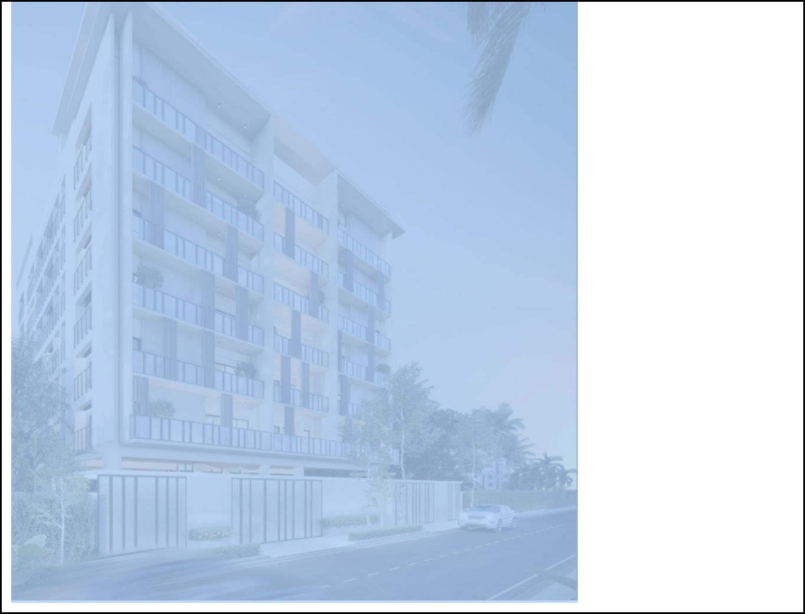
click at [732, 602] on div "Next slide" at bounding box center [402, 602] width 782 height 0
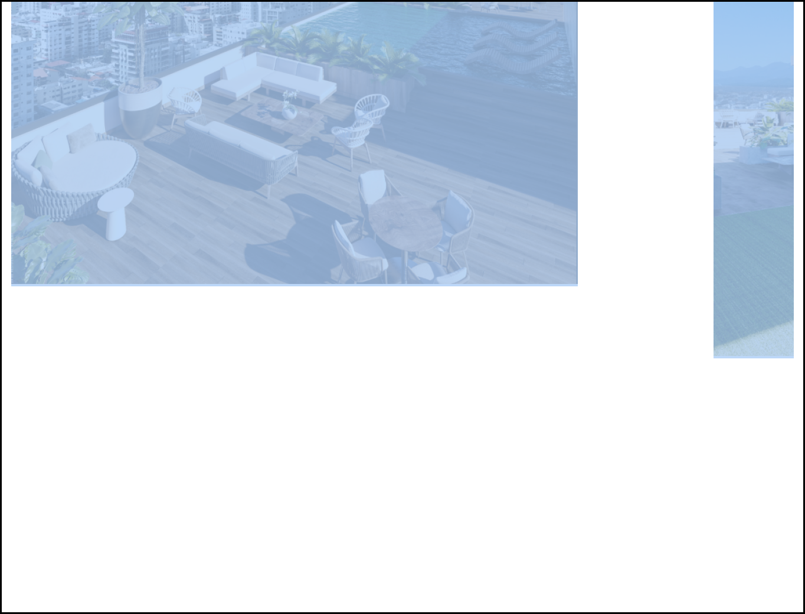
click at [732, 602] on div "Next slide" at bounding box center [402, 602] width 782 height 0
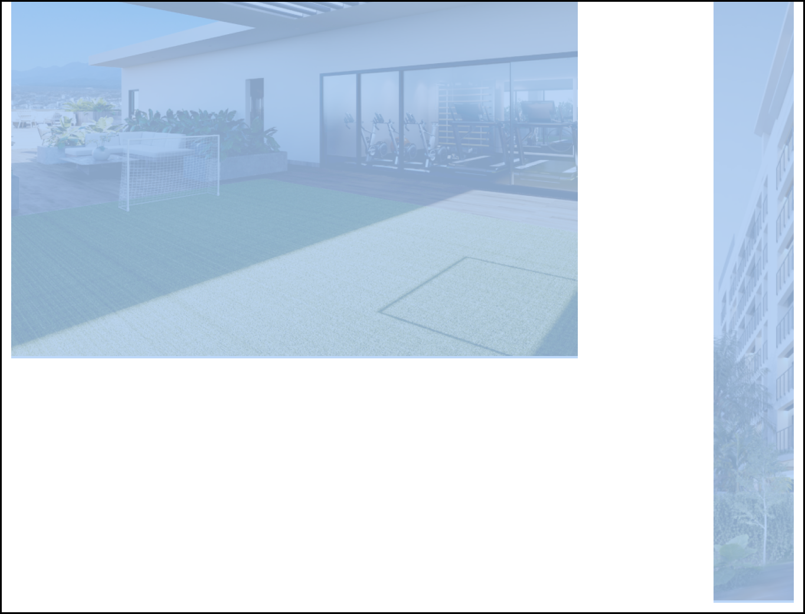
click at [732, 602] on div "Next slide" at bounding box center [402, 602] width 782 height 0
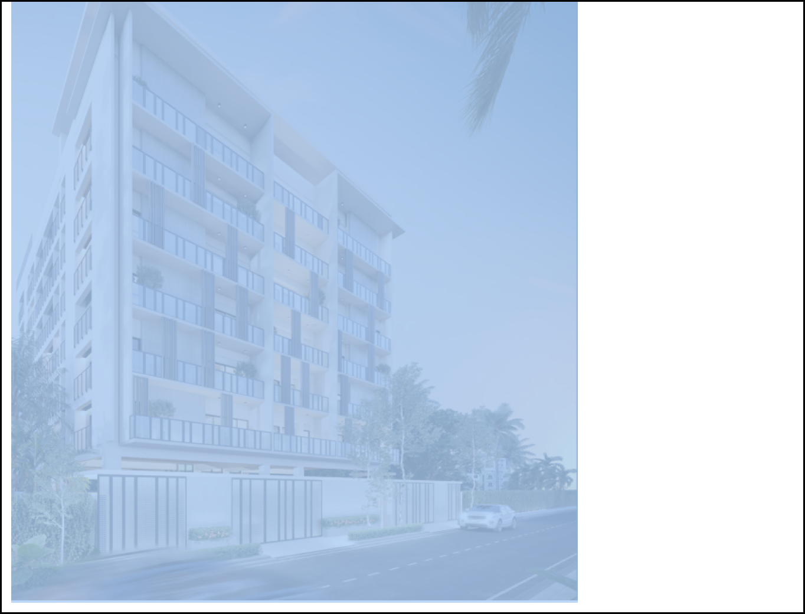
click at [732, 602] on div "Next slide" at bounding box center [402, 602] width 782 height 0
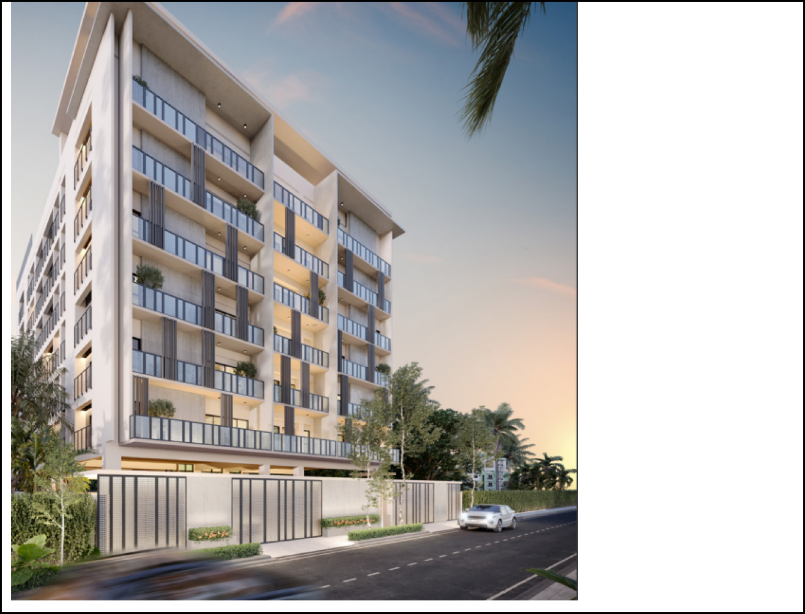
click at [732, 602] on div "Next slide" at bounding box center [402, 602] width 782 height 0
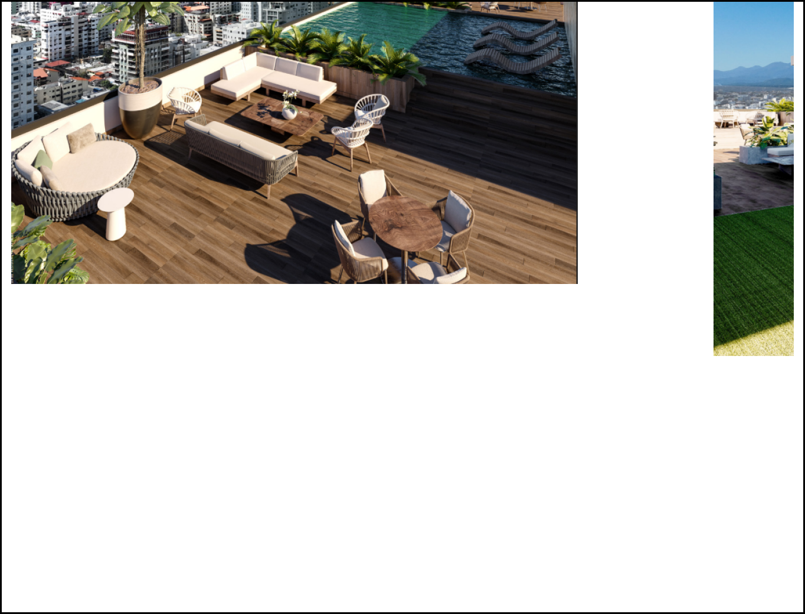
click at [732, 602] on div "Next slide" at bounding box center [402, 602] width 782 height 0
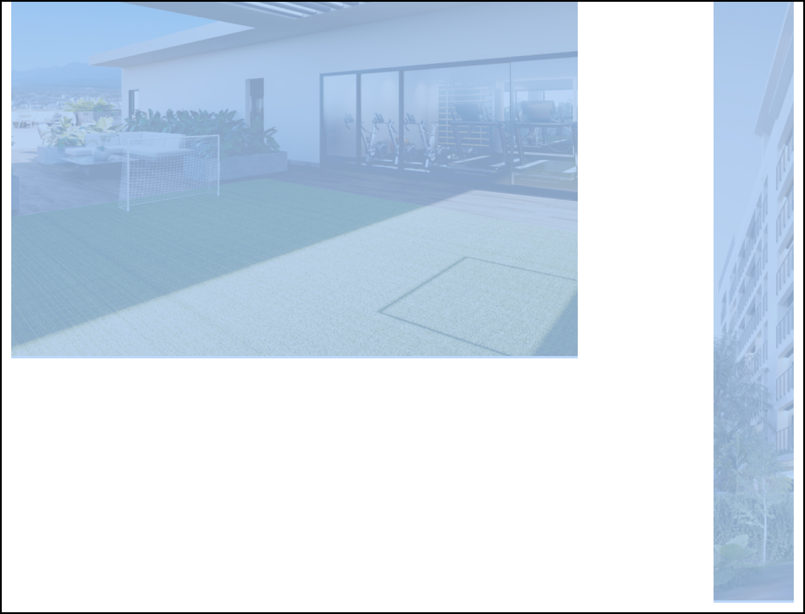
click at [732, 602] on div "Next slide" at bounding box center [402, 602] width 782 height 0
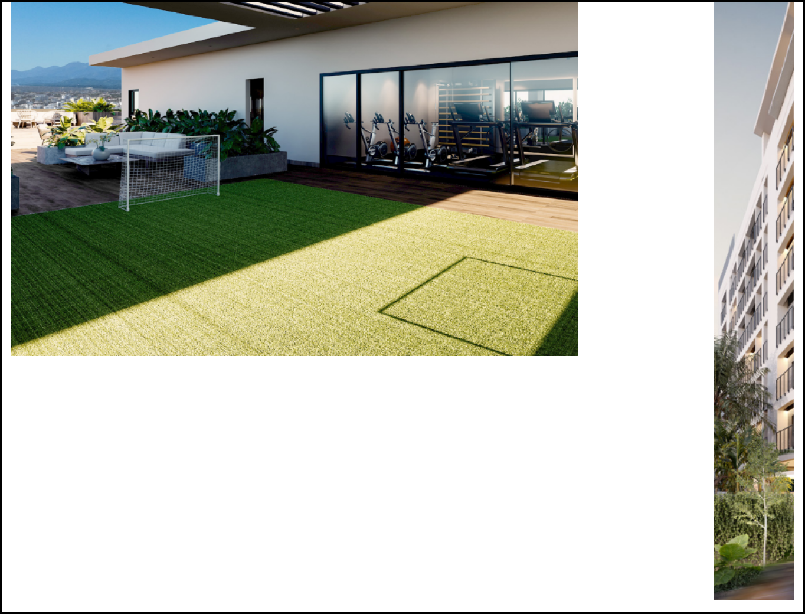
click at [732, 602] on div "Next slide" at bounding box center [402, 602] width 782 height 0
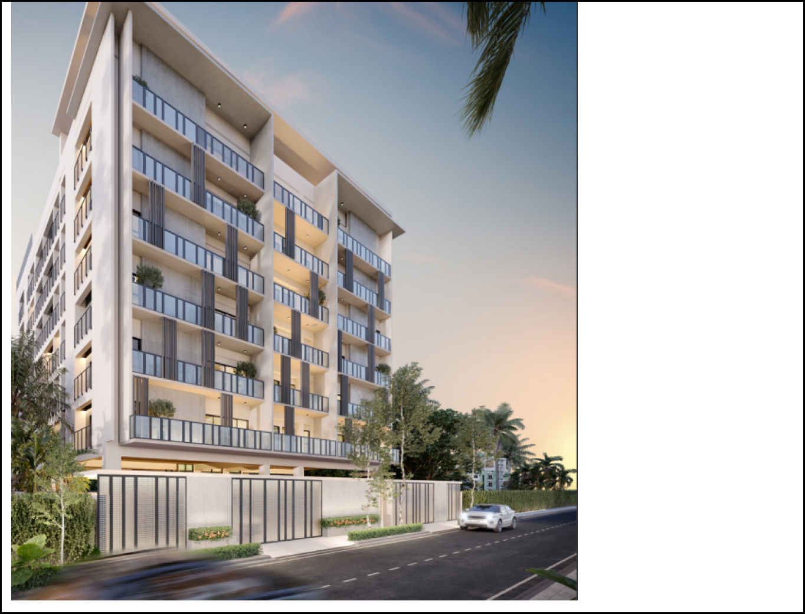
click at [732, 602] on div "Next slide" at bounding box center [402, 602] width 782 height 0
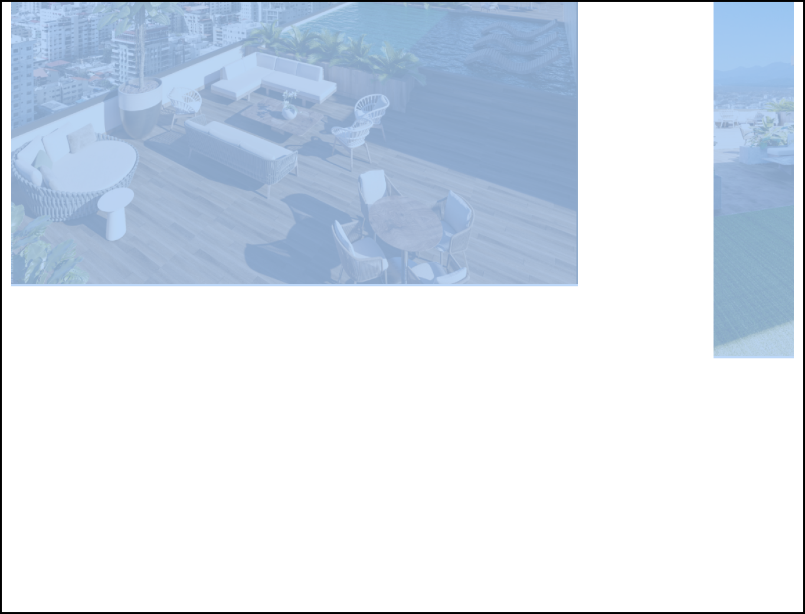
click at [732, 602] on div "Next slide" at bounding box center [402, 602] width 782 height 0
click at [578, 284] on img "2 / 3" at bounding box center [294, 112] width 566 height 344
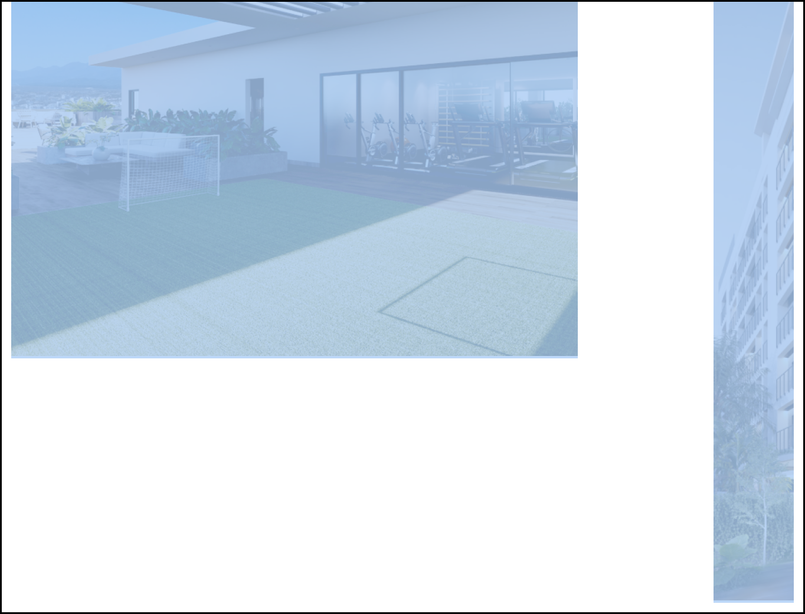
click at [578, 327] on img "3 / 3" at bounding box center [294, 148] width 566 height 416
click at [729, 602] on div "Next slide" at bounding box center [402, 602] width 782 height 0
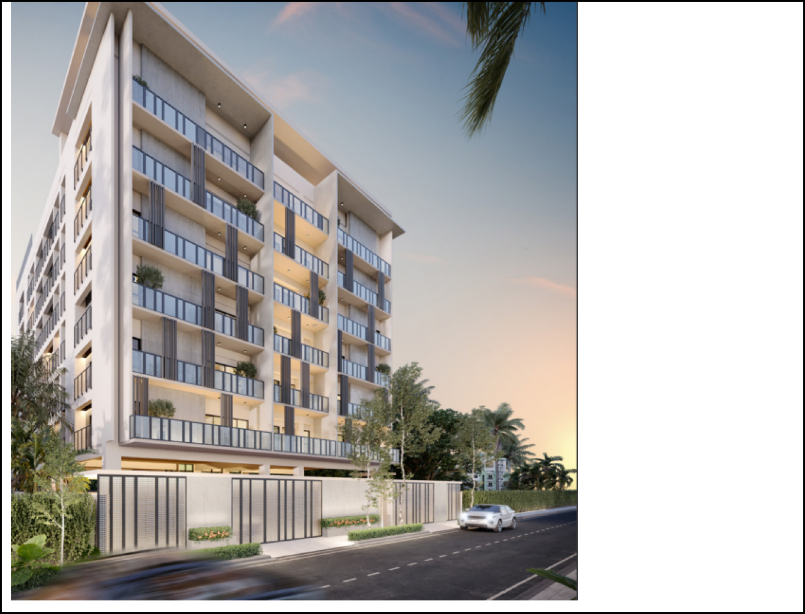
click at [729, 602] on div "Next slide" at bounding box center [402, 602] width 782 height 0
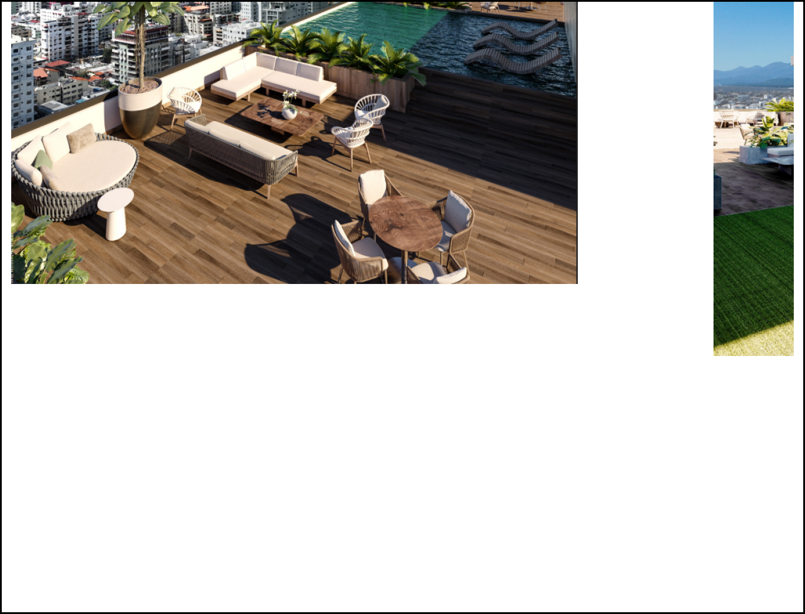
click at [729, 602] on div "Next slide" at bounding box center [402, 602] width 782 height 0
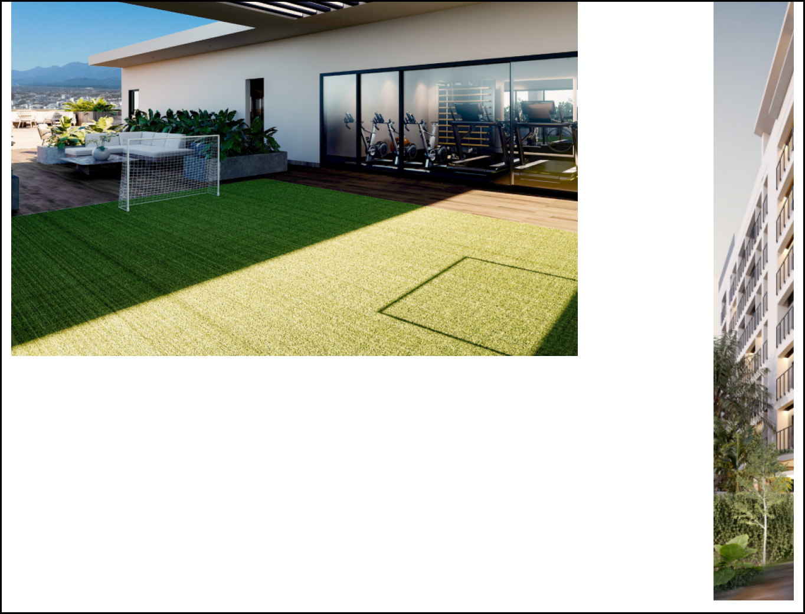
click at [729, 602] on div "Next slide" at bounding box center [402, 602] width 782 height 0
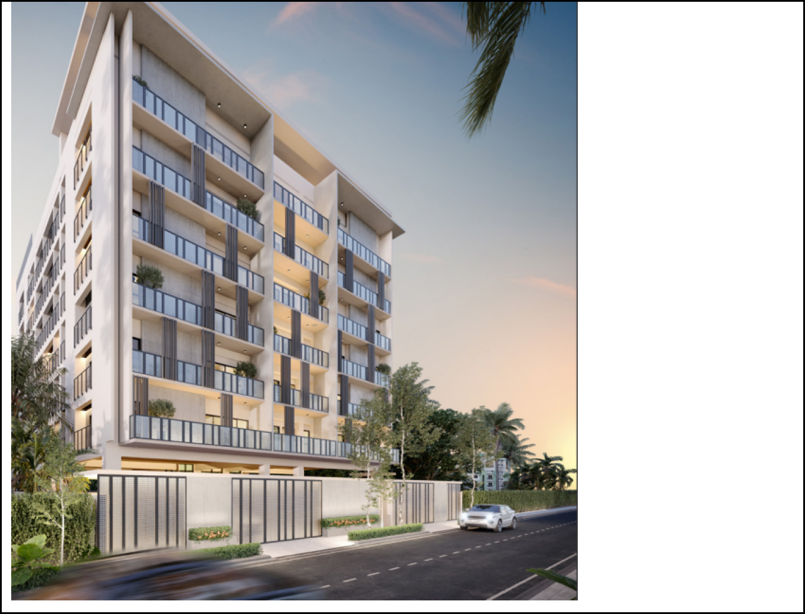
click at [727, 602] on div at bounding box center [402, 602] width 782 height 0
